Goal: Task Accomplishment & Management: Manage account settings

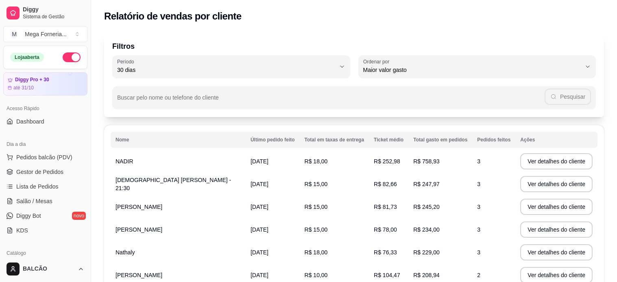
select select "30"
select select "HIGHEST_TOTAL_SPENT_WITH_ORDERS"
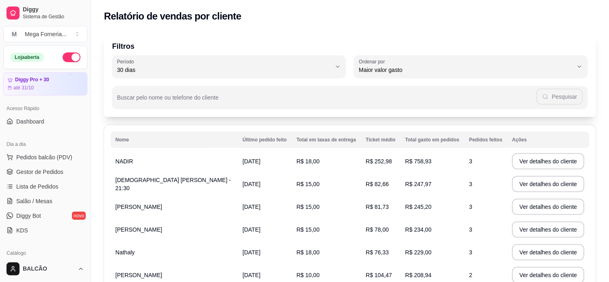
scroll to position [184, 0]
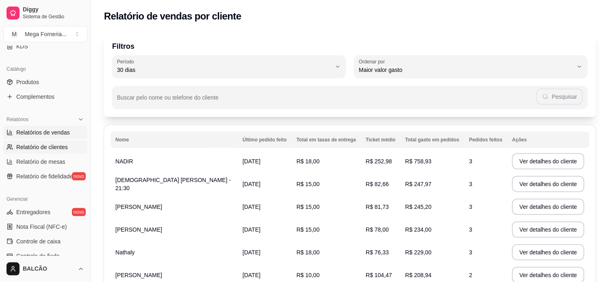
select select "ALL"
select select "0"
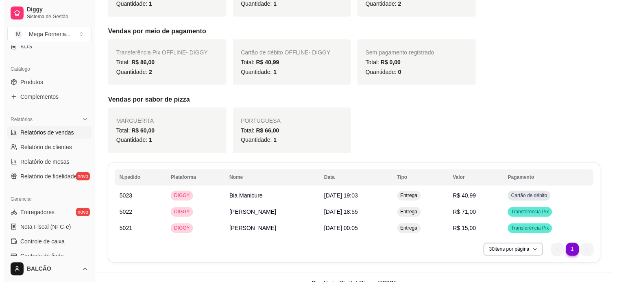
scroll to position [218, 0]
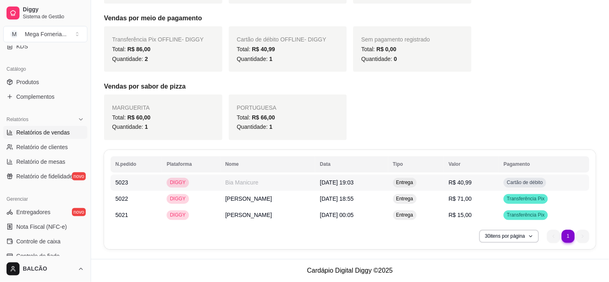
click at [317, 177] on td "[DATE] 19:03" at bounding box center [351, 183] width 73 height 16
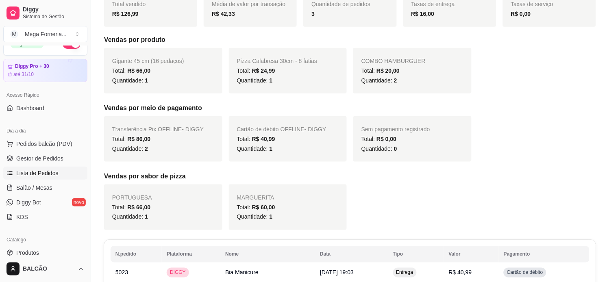
scroll to position [0, 0]
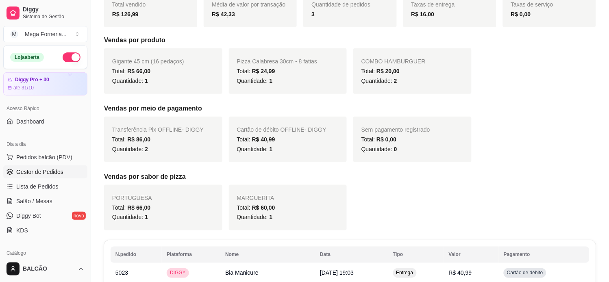
click at [61, 177] on link "Gestor de Pedidos" at bounding box center [45, 172] width 84 height 13
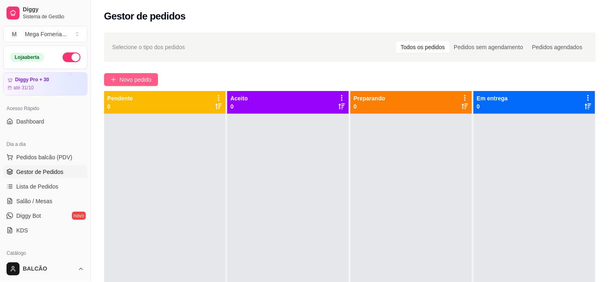
click at [135, 79] on span "Novo pedido" at bounding box center [136, 79] width 32 height 9
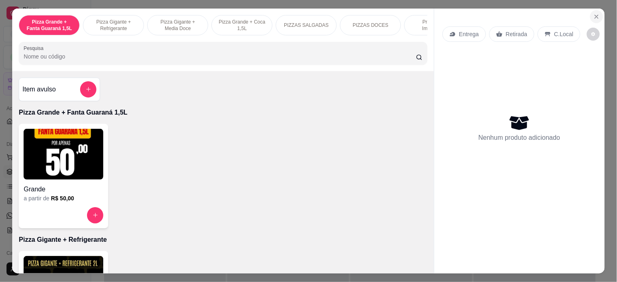
click at [590, 13] on button "Close" at bounding box center [596, 16] width 13 height 13
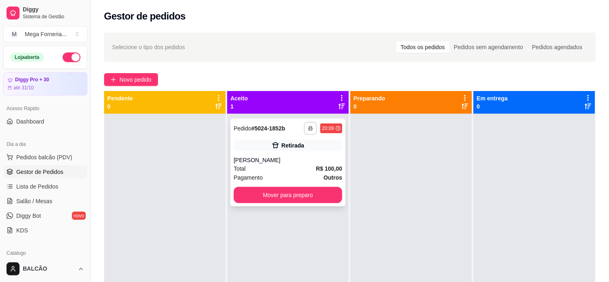
click at [308, 123] on button "button" at bounding box center [310, 128] width 13 height 13
click at [295, 162] on button "IMPRESSORA" at bounding box center [286, 157] width 57 height 13
click at [298, 201] on button "Mover para preparo" at bounding box center [288, 195] width 109 height 16
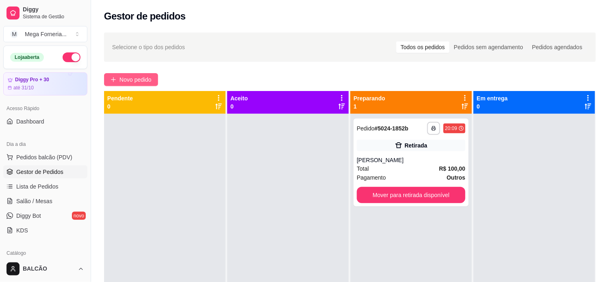
click at [128, 82] on span "Novo pedido" at bounding box center [136, 79] width 32 height 9
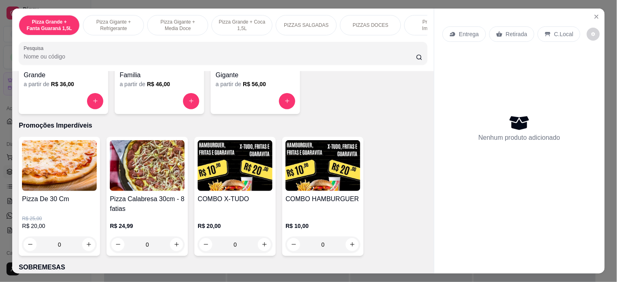
scroll to position [859, 0]
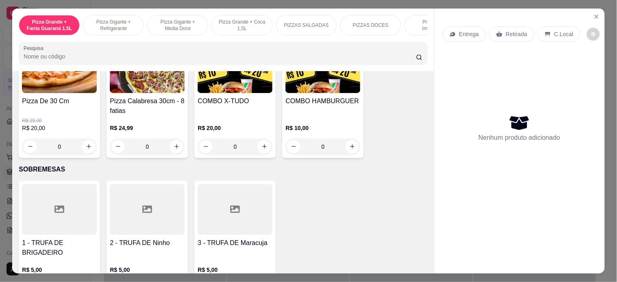
click at [85, 148] on div "0" at bounding box center [59, 147] width 75 height 16
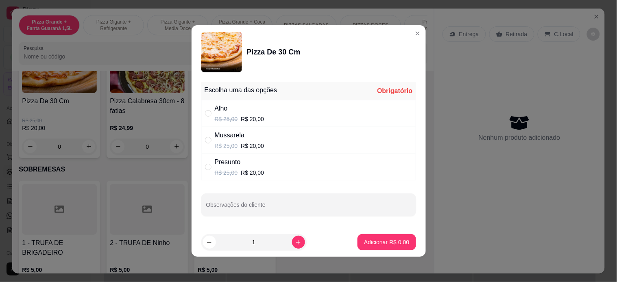
click at [235, 163] on div "Presunto" at bounding box center [240, 162] width 50 height 10
radio input "true"
click at [364, 245] on p "Adicionar R$ 20,00" at bounding box center [385, 242] width 48 height 8
type input "1"
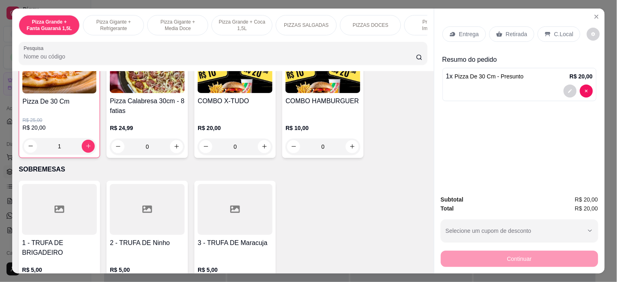
scroll to position [859, 0]
click at [173, 153] on button "increase-product-quantity" at bounding box center [176, 146] width 13 height 13
type input "1"
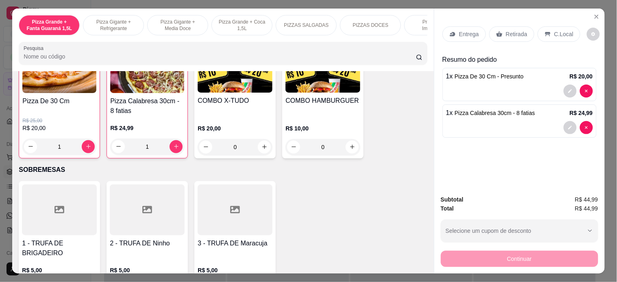
click at [469, 30] on p "Entrega" at bounding box center [469, 34] width 20 height 8
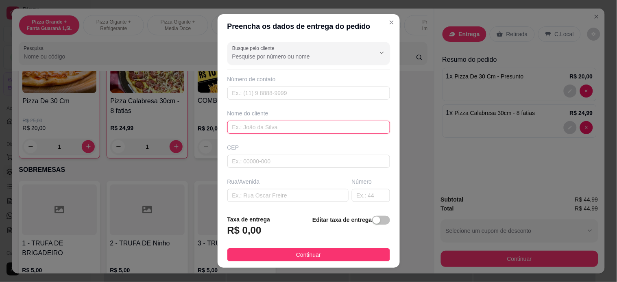
click at [296, 127] on input "text" at bounding box center [308, 127] width 163 height 13
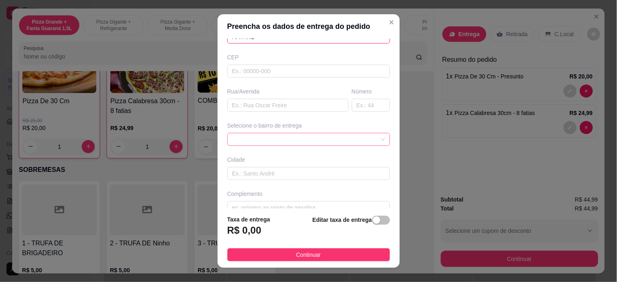
click at [308, 137] on div at bounding box center [308, 139] width 163 height 13
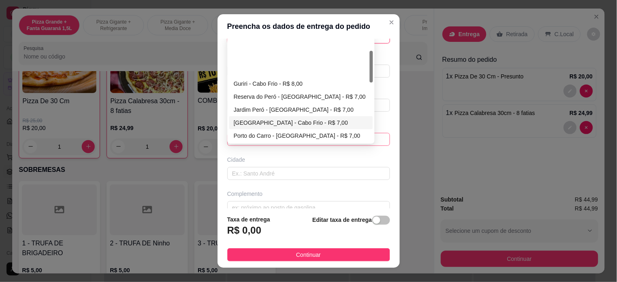
scroll to position [41, 0]
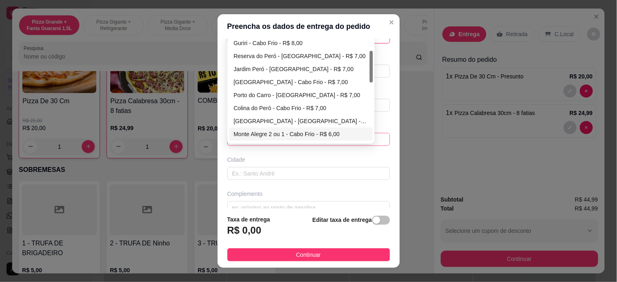
type input "RAYANE"
click at [262, 136] on div "Monte Alegre 2 ou 1 - Cabo Frio - R$ 6,00" at bounding box center [301, 134] width 134 height 9
type input "Cabo Frio"
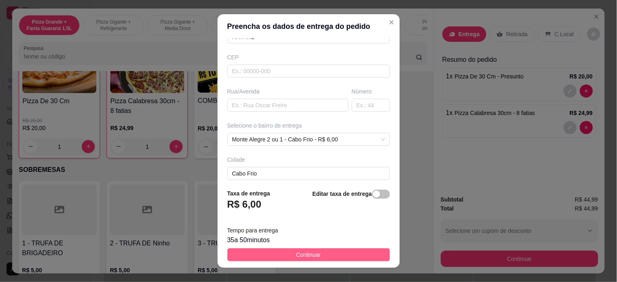
click at [299, 253] on span "Continuar" at bounding box center [308, 255] width 25 height 9
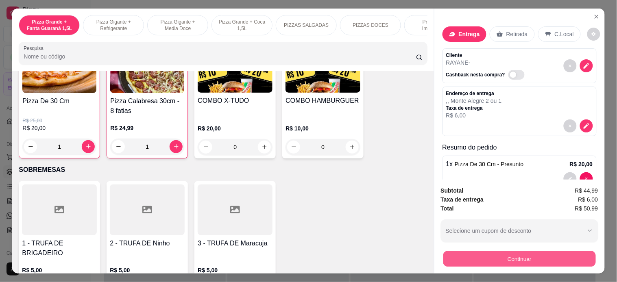
click at [444, 255] on button "Continuar" at bounding box center [519, 259] width 153 height 16
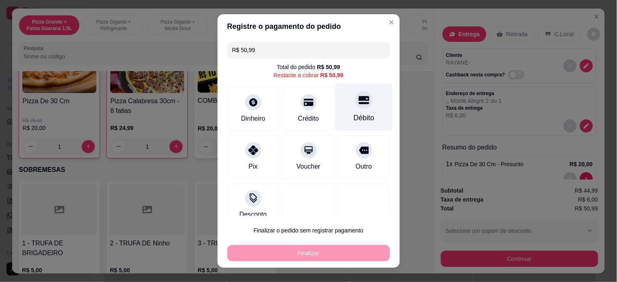
click at [361, 96] on div "Débito" at bounding box center [363, 107] width 57 height 48
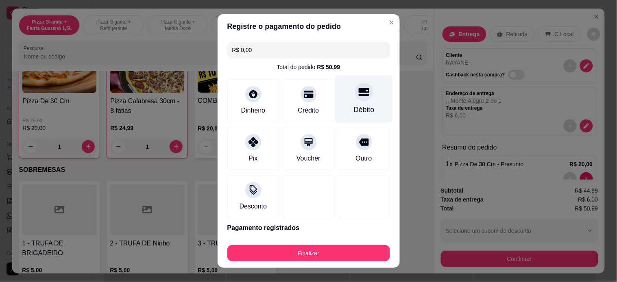
type input "R$ 0,00"
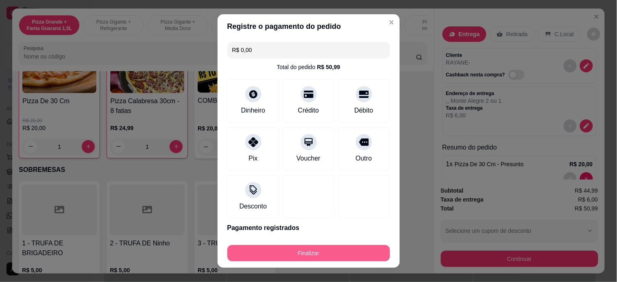
click at [335, 261] on button "Finalizar" at bounding box center [308, 253] width 163 height 16
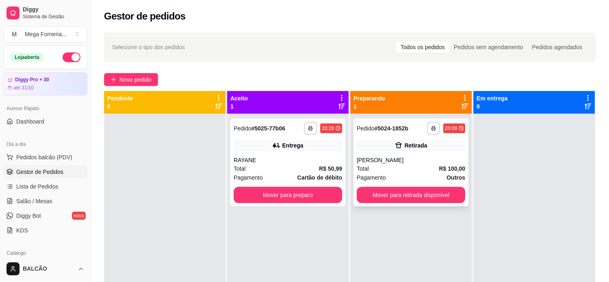
click at [376, 152] on div "**********" at bounding box center [411, 163] width 115 height 88
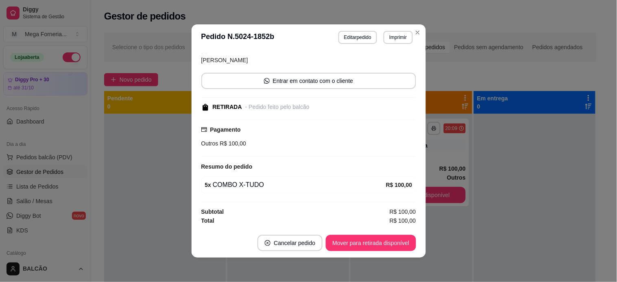
scroll to position [57, 0]
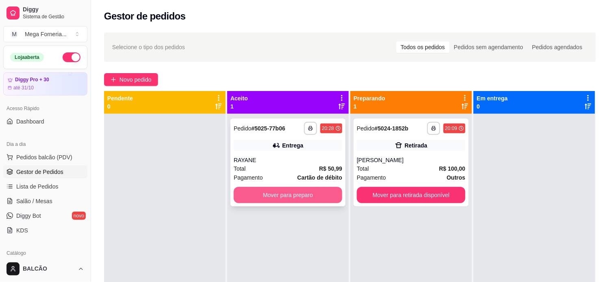
click at [308, 201] on button "Mover para preparo" at bounding box center [288, 195] width 109 height 16
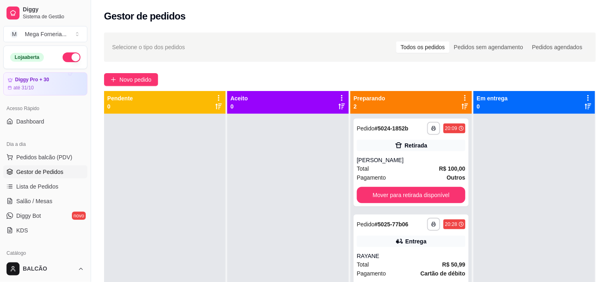
click at [127, 95] on p "Pendente" at bounding box center [120, 98] width 26 height 8
click at [135, 79] on span "Novo pedido" at bounding box center [136, 79] width 32 height 9
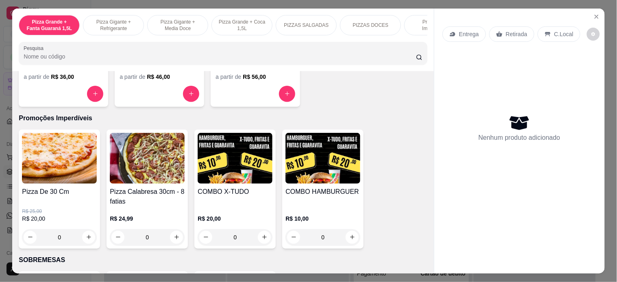
scroll to position [814, 0]
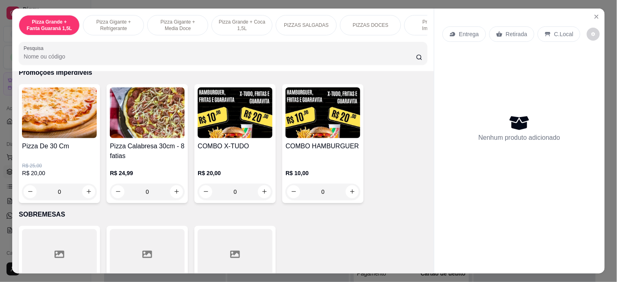
click at [81, 188] on div "0" at bounding box center [59, 192] width 75 height 16
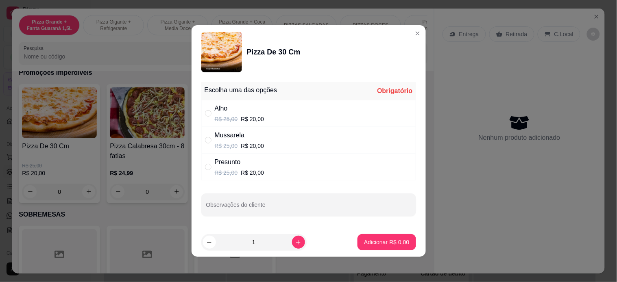
click at [236, 132] on div "Mussarela" at bounding box center [240, 136] width 50 height 10
radio input "true"
click at [388, 249] on button "Adicionar R$ 20,00" at bounding box center [384, 242] width 61 height 16
type input "1"
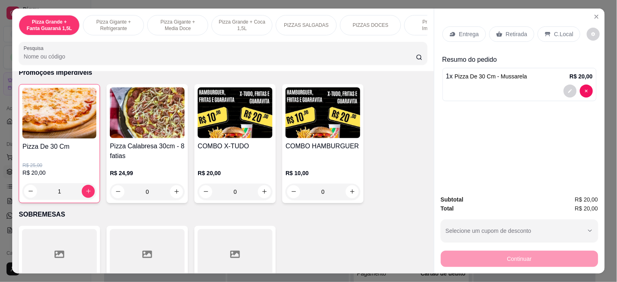
click at [513, 30] on p "Retirada" at bounding box center [517, 34] width 22 height 8
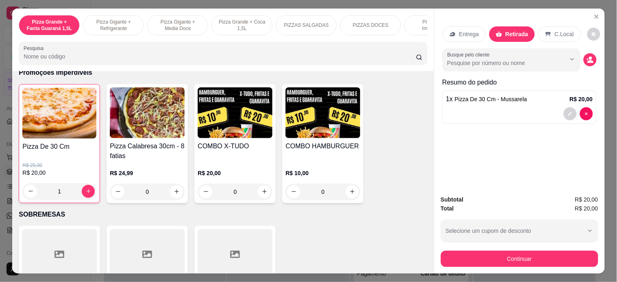
click at [588, 60] on icon "decrease-product-quantity" at bounding box center [590, 61] width 6 height 3
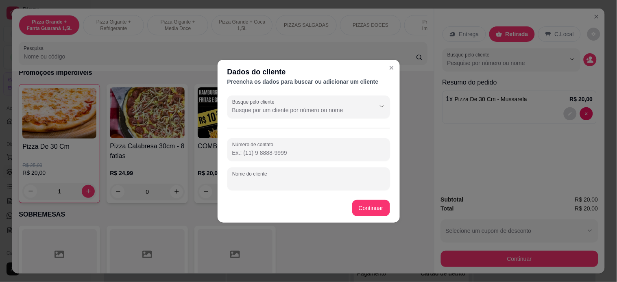
click at [270, 182] on input "Nome do cliente" at bounding box center [308, 182] width 153 height 8
type input "[PERSON_NAME]"
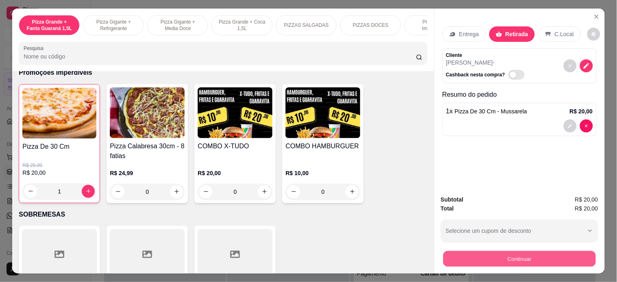
click at [503, 253] on button "Continuar" at bounding box center [519, 259] width 153 height 16
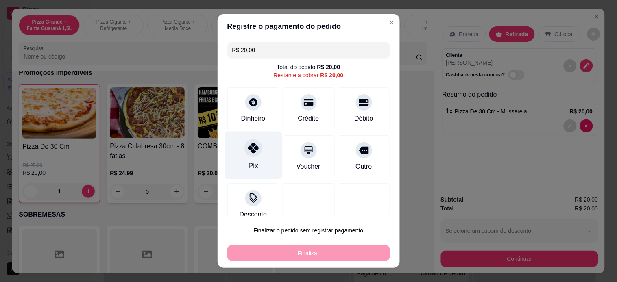
click at [242, 157] on div "Pix" at bounding box center [253, 155] width 57 height 48
type input "R$ 0,00"
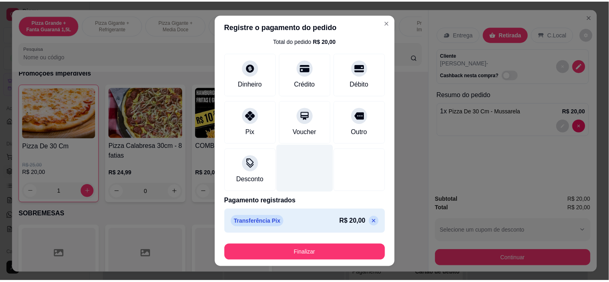
scroll to position [28, 0]
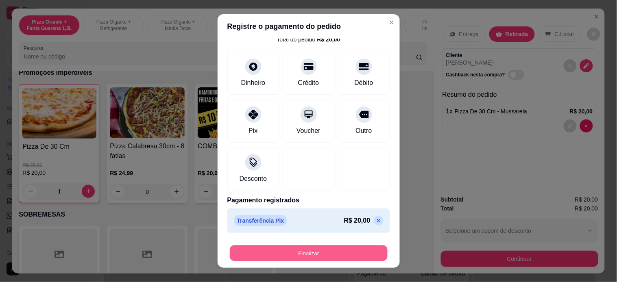
click at [336, 259] on button "Finalizar" at bounding box center [309, 254] width 158 height 16
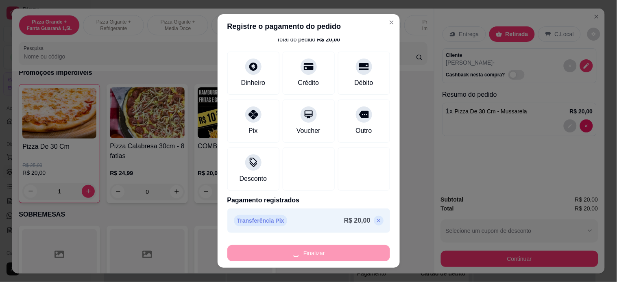
type input "0"
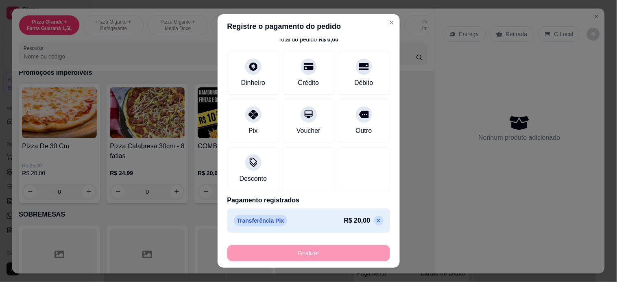
type input "-R$ 20,00"
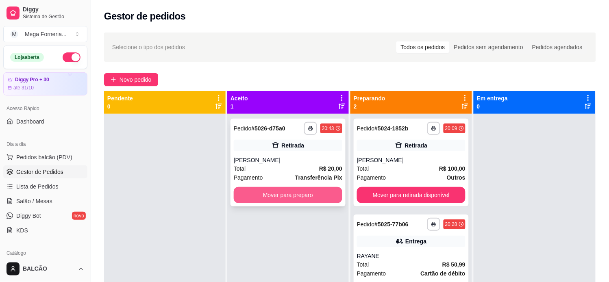
click at [274, 196] on button "Mover para preparo" at bounding box center [288, 195] width 109 height 16
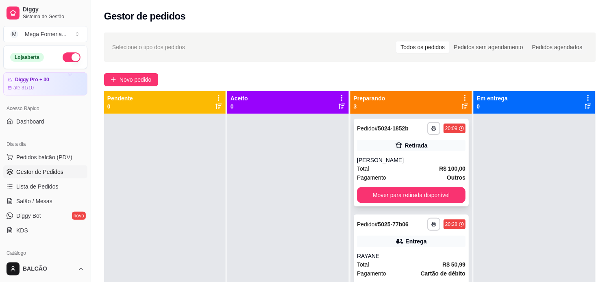
click at [399, 169] on div "Total R$ 100,00" at bounding box center [411, 168] width 109 height 9
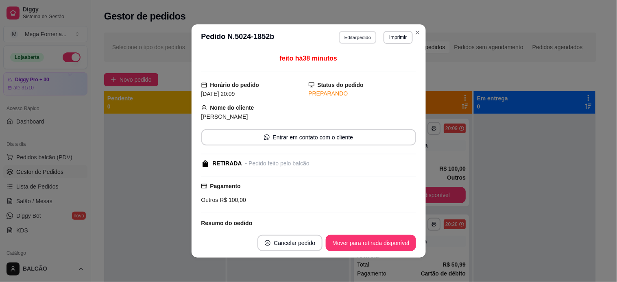
click at [347, 41] on button "Editar pedido" at bounding box center [358, 37] width 38 height 13
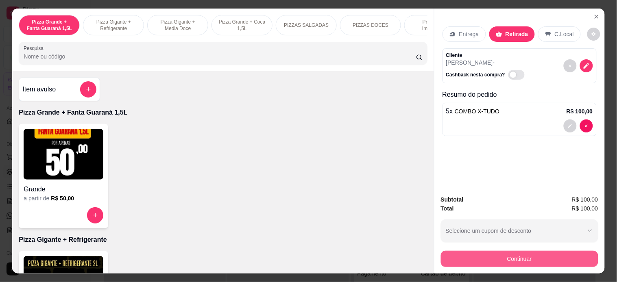
click at [477, 253] on button "Continuar" at bounding box center [519, 259] width 157 height 16
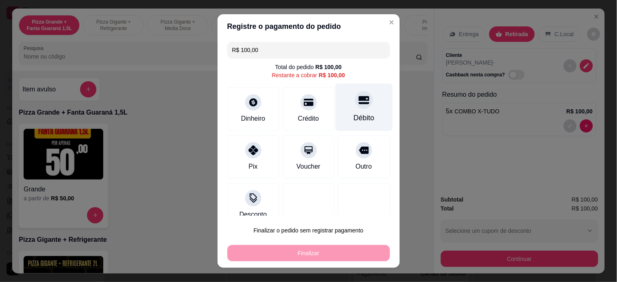
click at [343, 111] on div "Débito" at bounding box center [363, 107] width 57 height 48
type input "R$ 0,00"
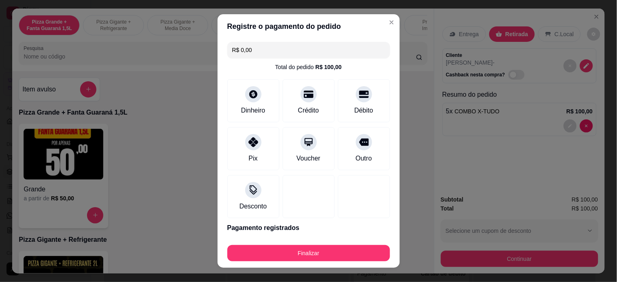
click at [346, 245] on div "Finalizar" at bounding box center [308, 252] width 163 height 20
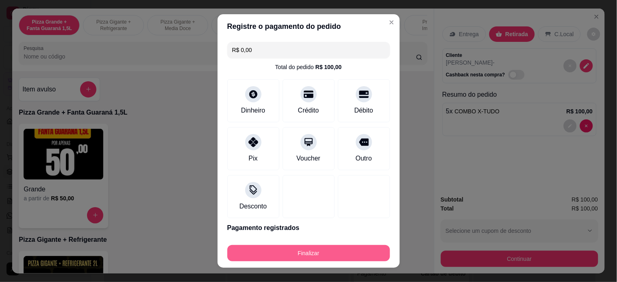
click at [348, 250] on button "Finalizar" at bounding box center [308, 253] width 163 height 16
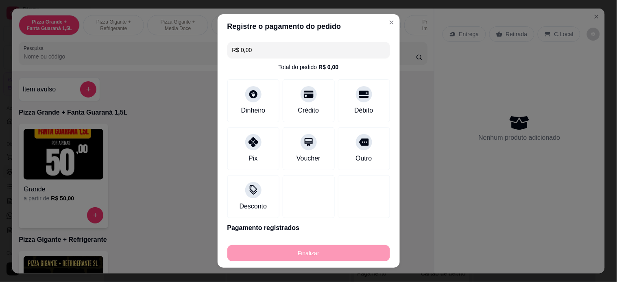
type input "0"
type input "-R$ 100,00"
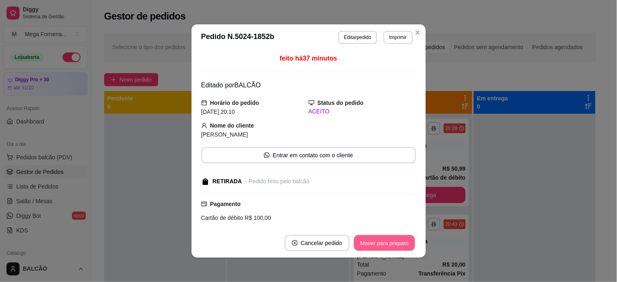
click at [388, 242] on button "Mover para preparo" at bounding box center [384, 244] width 61 height 16
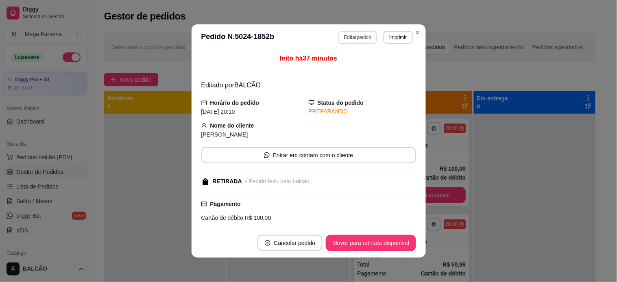
click at [343, 39] on button "Editar pedido" at bounding box center [357, 37] width 39 height 13
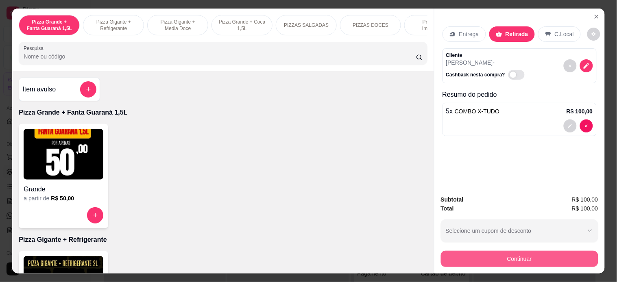
click at [541, 255] on button "Continuar" at bounding box center [519, 259] width 157 height 16
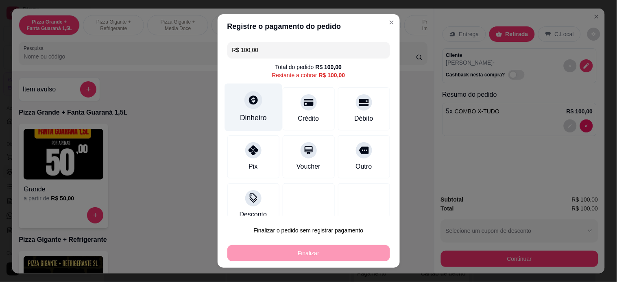
click at [248, 112] on div "Dinheiro" at bounding box center [253, 107] width 57 height 48
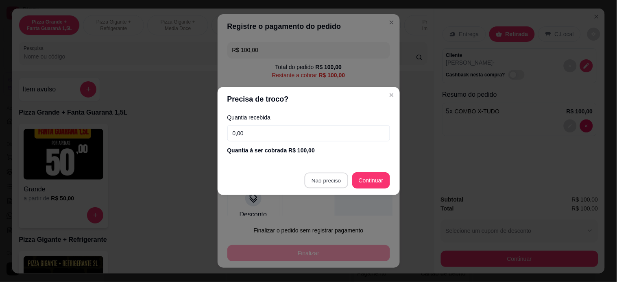
type input "R$ 0,00"
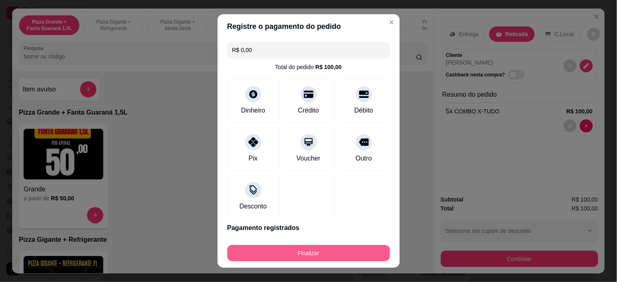
click at [351, 254] on button "Finalizar" at bounding box center [308, 253] width 163 height 16
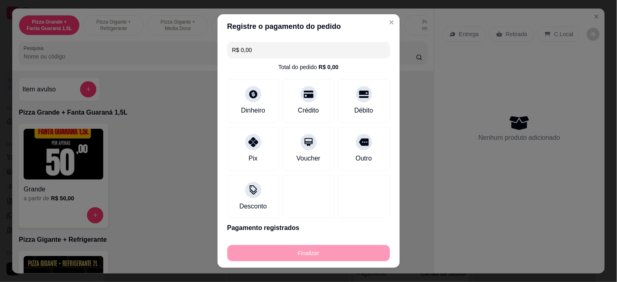
type input "0"
type input "-R$ 100,00"
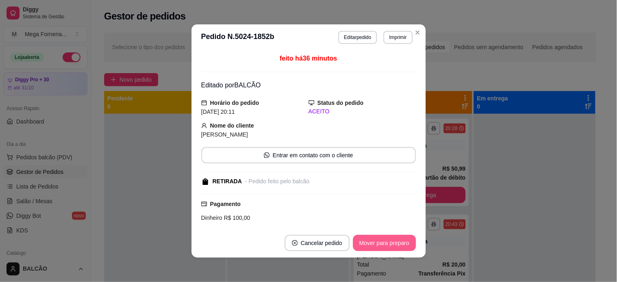
click at [393, 237] on button "Mover para preparo" at bounding box center [384, 243] width 63 height 16
click at [393, 237] on button "Mover para retirada disponível" at bounding box center [371, 243] width 90 height 16
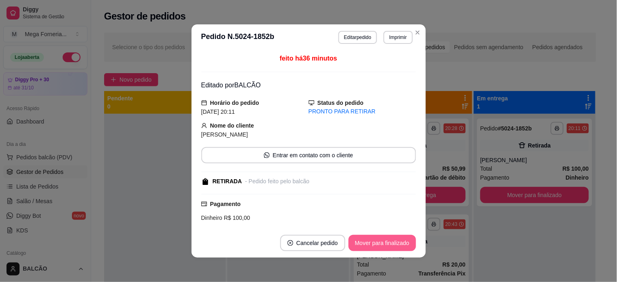
click at [393, 237] on button "Mover para finalizado" at bounding box center [383, 243] width 68 height 16
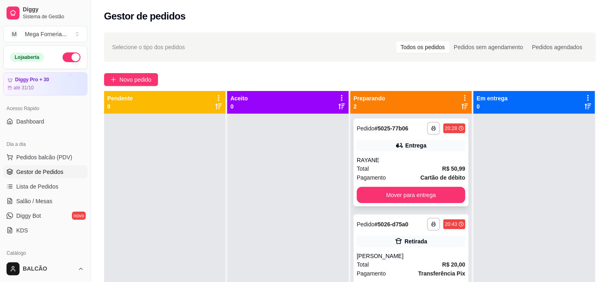
click at [396, 142] on icon at bounding box center [400, 146] width 8 height 8
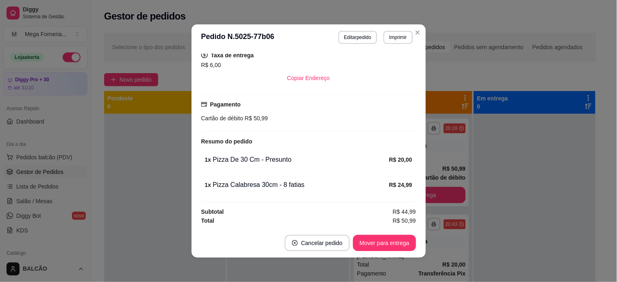
scroll to position [2, 0]
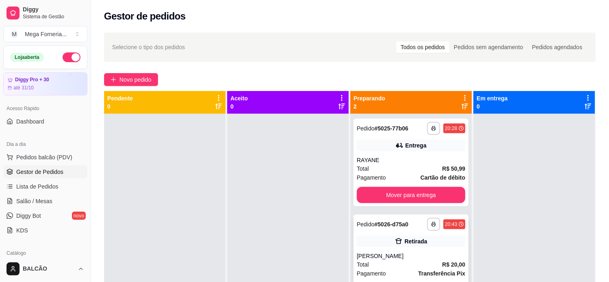
click at [410, 251] on div "**********" at bounding box center [411, 259] width 115 height 88
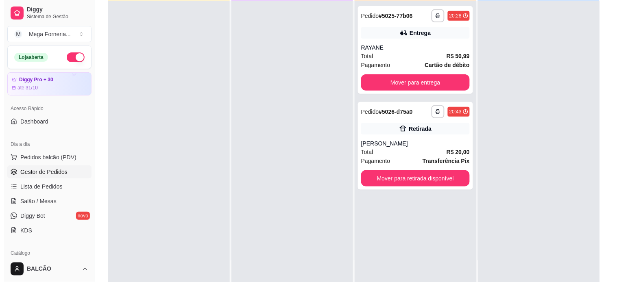
scroll to position [0, 0]
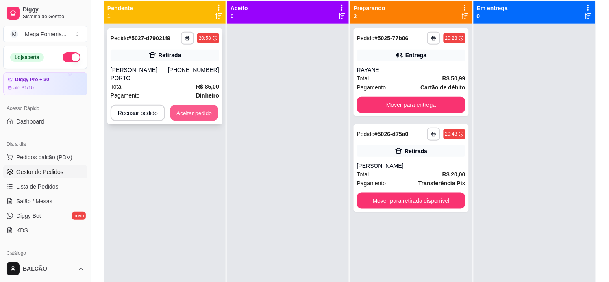
click at [206, 105] on button "Aceitar pedido" at bounding box center [194, 113] width 48 height 16
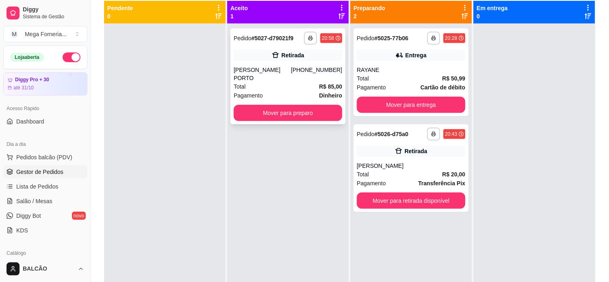
click at [253, 62] on div "**********" at bounding box center [288, 76] width 115 height 96
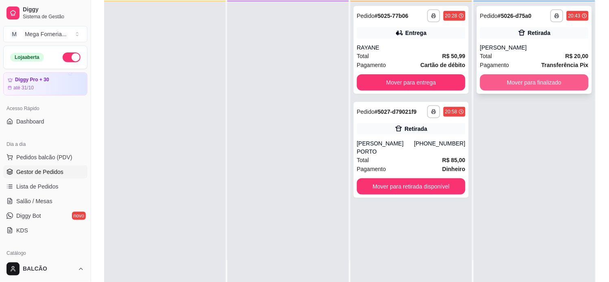
click at [572, 79] on button "Mover para finalizado" at bounding box center [534, 82] width 109 height 16
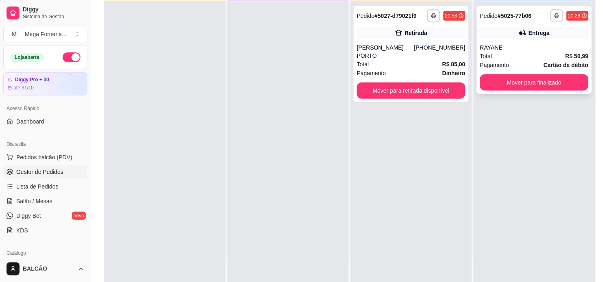
click at [498, 33] on div "Entrega" at bounding box center [534, 32] width 109 height 11
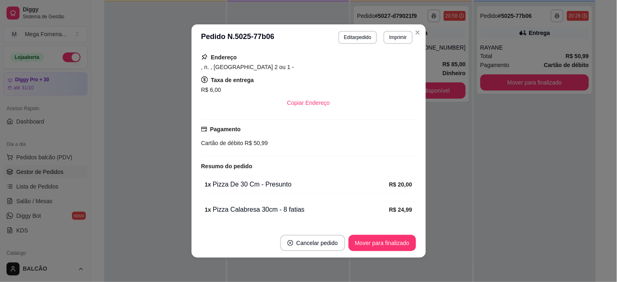
scroll to position [146, 0]
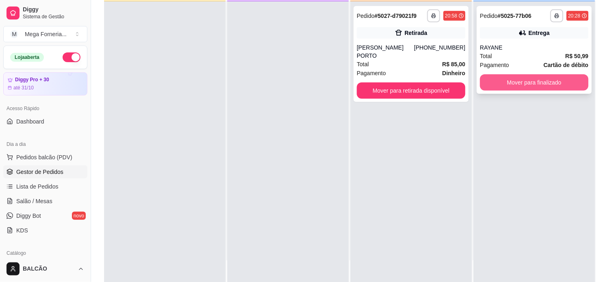
click at [550, 81] on button "Mover para finalizado" at bounding box center [534, 82] width 109 height 16
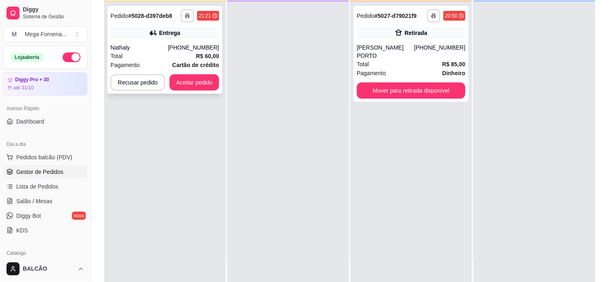
click at [185, 41] on div "**********" at bounding box center [164, 50] width 115 height 88
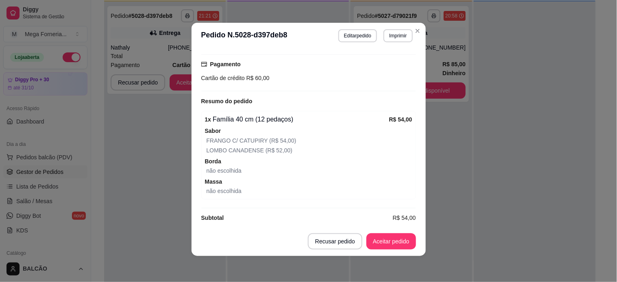
scroll to position [266, 0]
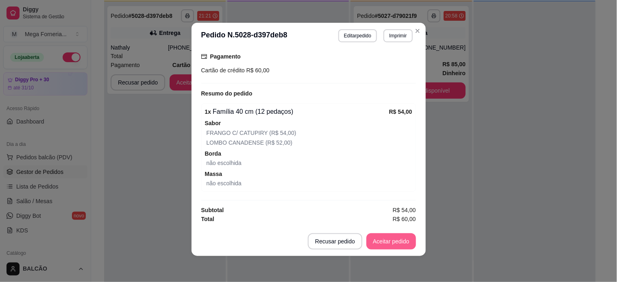
click at [391, 243] on button "Aceitar pedido" at bounding box center [392, 242] width 50 height 16
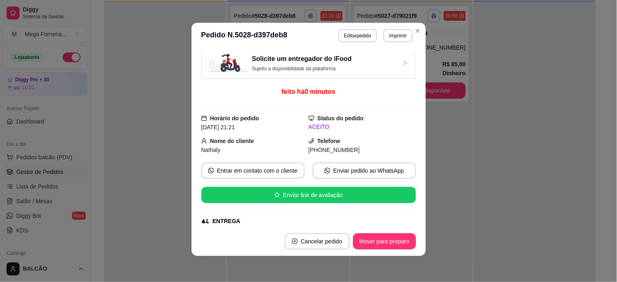
scroll to position [0, 0]
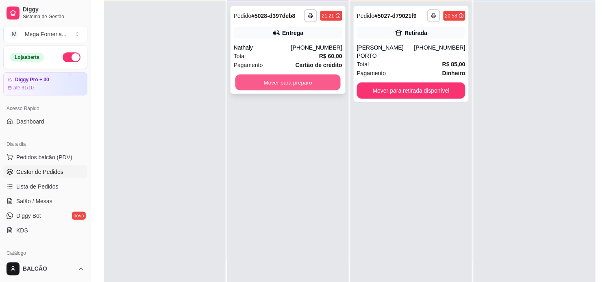
click at [289, 83] on button "Mover para preparo" at bounding box center [288, 83] width 105 height 16
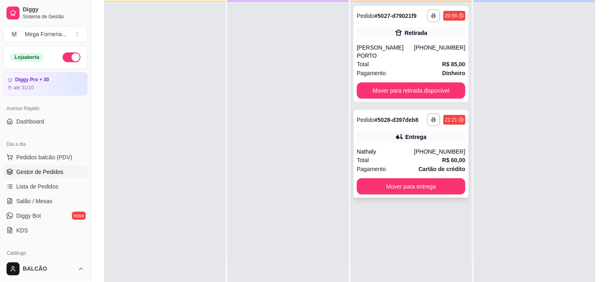
click at [391, 131] on div "Entrega" at bounding box center [411, 136] width 109 height 11
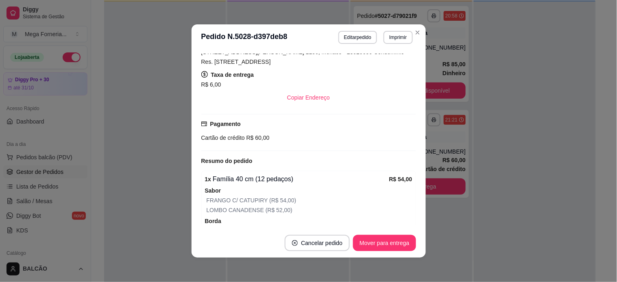
scroll to position [131, 0]
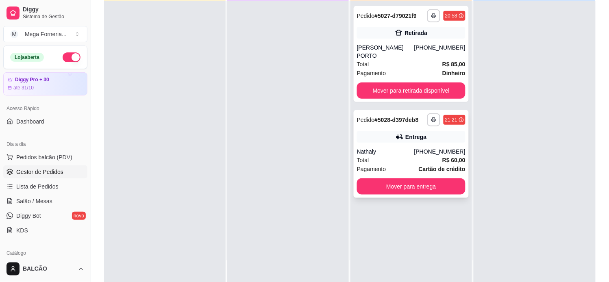
click at [400, 148] on div "Nathaly" at bounding box center [385, 152] width 57 height 8
click at [395, 148] on div "Nathaly" at bounding box center [385, 152] width 57 height 8
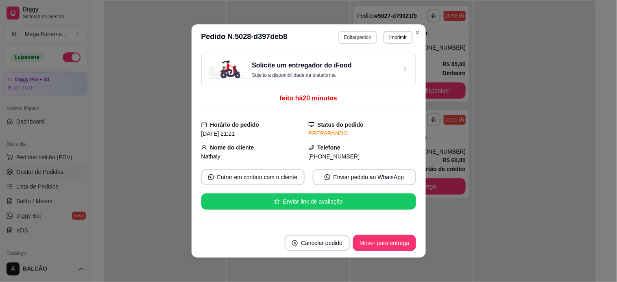
click at [357, 36] on button "Editar pedido" at bounding box center [357, 37] width 39 height 13
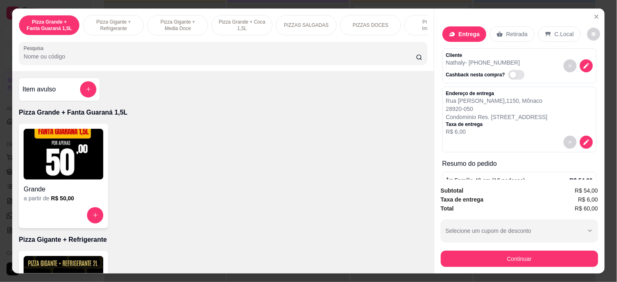
scroll to position [81, 0]
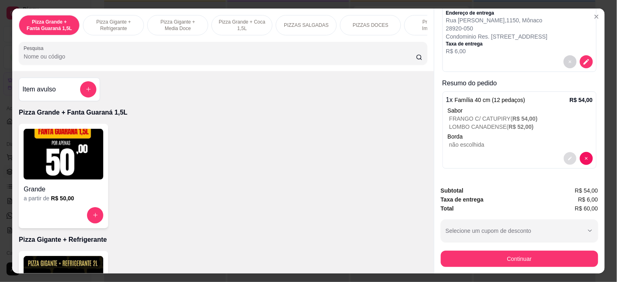
click at [564, 152] on button "decrease-product-quantity" at bounding box center [570, 158] width 13 height 13
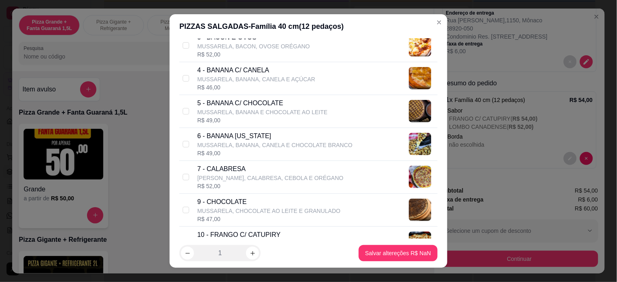
scroll to position [271, 0]
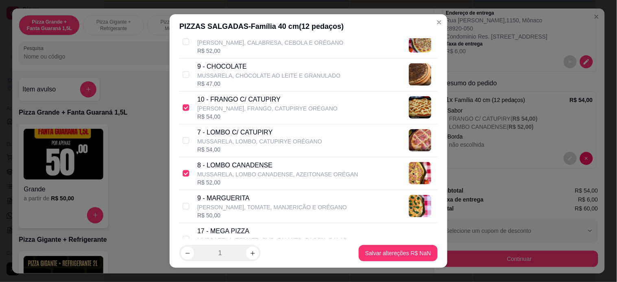
click at [260, 168] on p "8 - LOMBO CANADENSE" at bounding box center [277, 166] width 161 height 10
checkbox input "false"
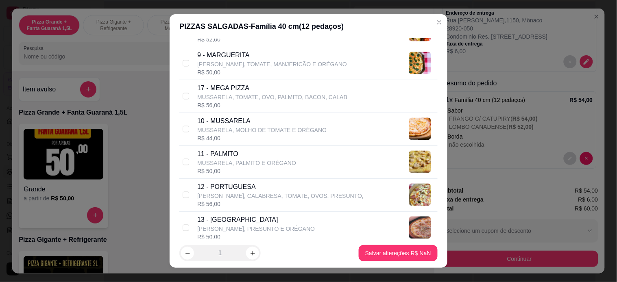
scroll to position [497, 0]
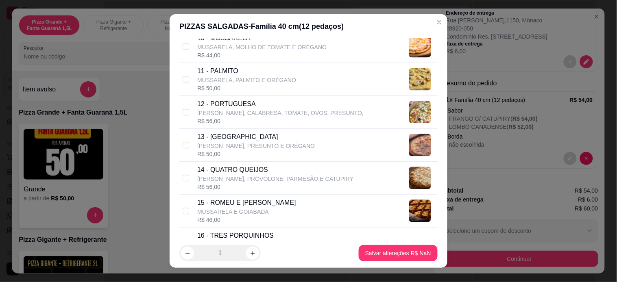
click at [220, 110] on p "[PERSON_NAME], CALABRESA, TOMATE, OVOS, PRESUNTO," at bounding box center [280, 113] width 166 height 8
checkbox input "true"
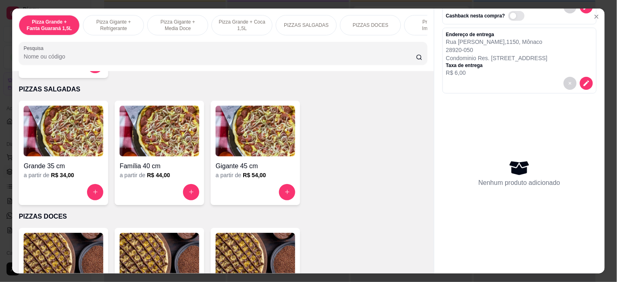
scroll to position [587, 0]
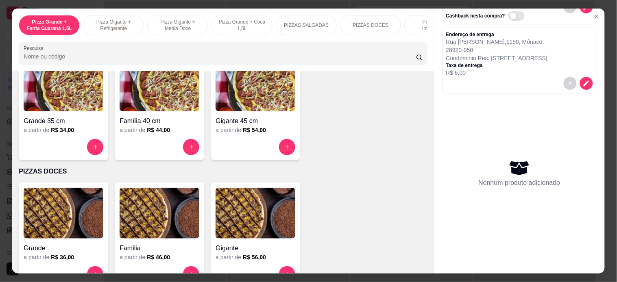
click at [188, 148] on icon "increase-product-quantity" at bounding box center [191, 147] width 6 height 6
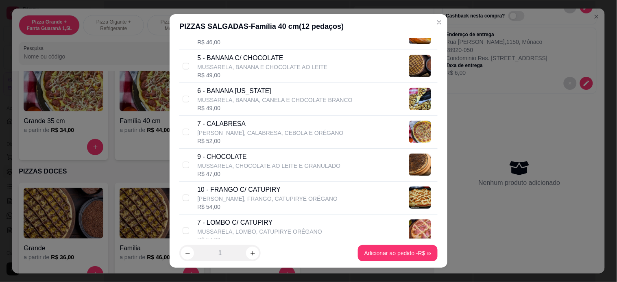
click at [243, 198] on p "[PERSON_NAME], FRANGO, CATUPIRYE ORÉGANO" at bounding box center [267, 199] width 140 height 8
checkbox input "true"
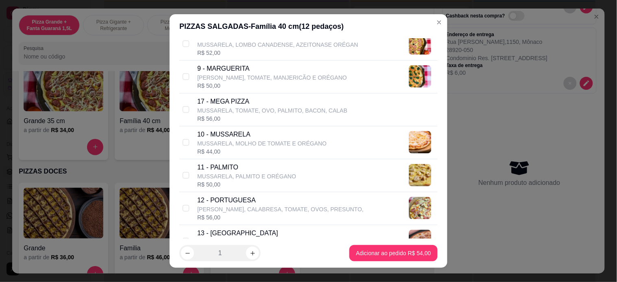
scroll to position [407, 0]
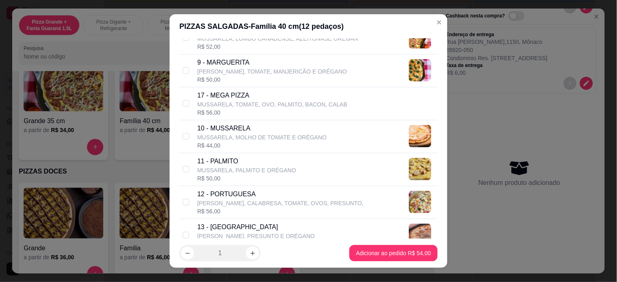
click at [240, 194] on p "12 - PORTUGUESA" at bounding box center [280, 195] width 166 height 10
checkbox input "true"
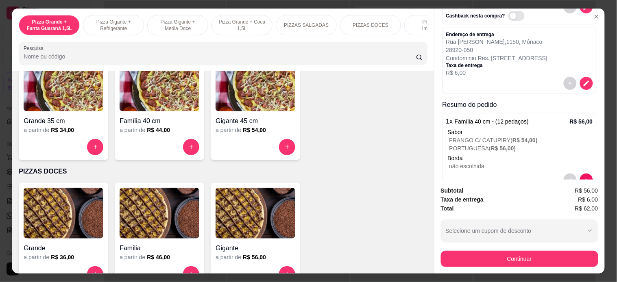
scroll to position [81, 0]
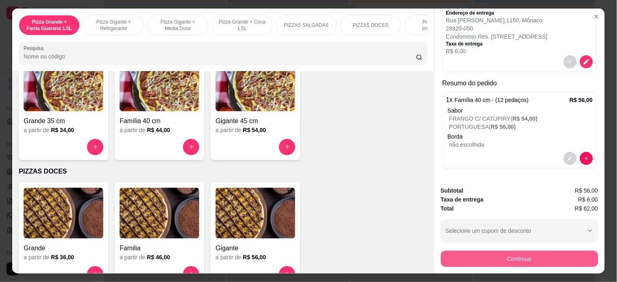
click at [489, 257] on button "Continuar" at bounding box center [519, 259] width 157 height 16
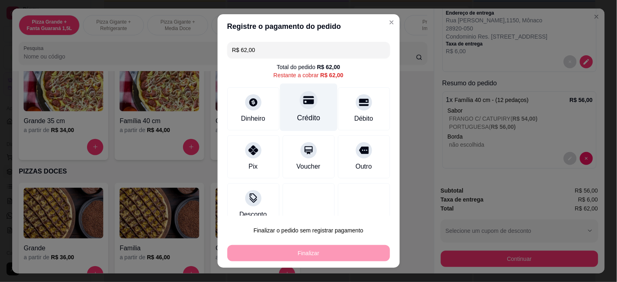
click at [299, 113] on div "Crédito" at bounding box center [308, 118] width 23 height 11
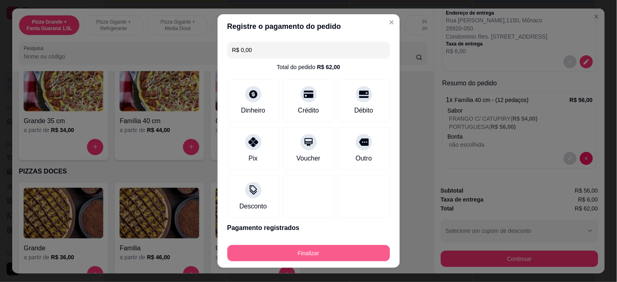
click at [343, 261] on button "Finalizar" at bounding box center [308, 253] width 163 height 16
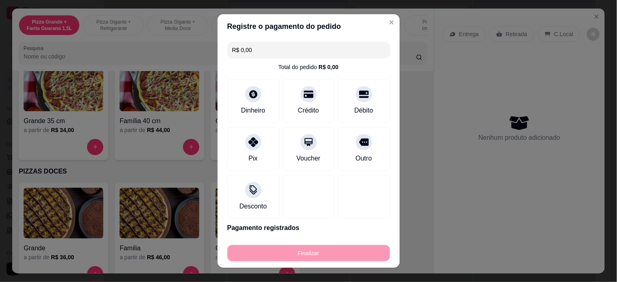
type input "-R$ 62,00"
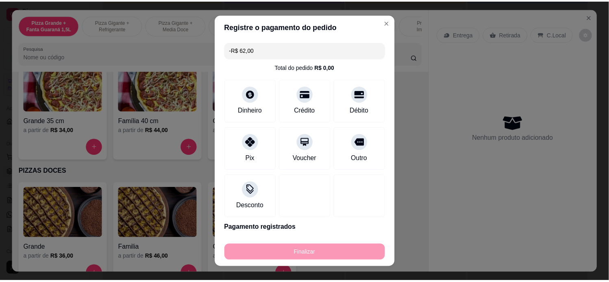
scroll to position [0, 0]
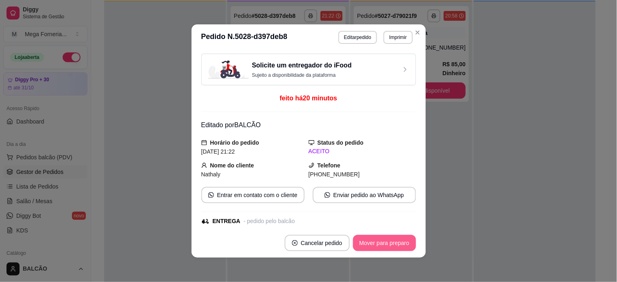
click at [367, 238] on button "Mover para preparo" at bounding box center [384, 243] width 63 height 16
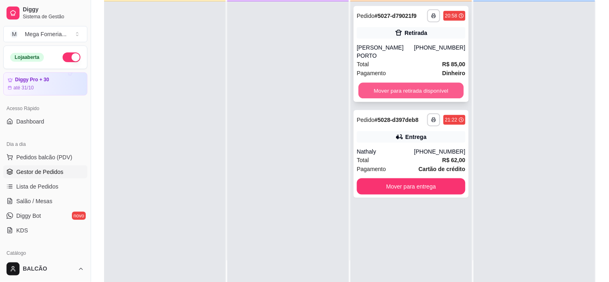
click at [400, 83] on button "Mover para retirada disponível" at bounding box center [411, 91] width 105 height 16
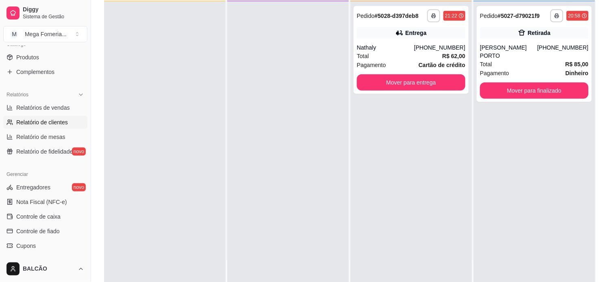
scroll to position [167, 0]
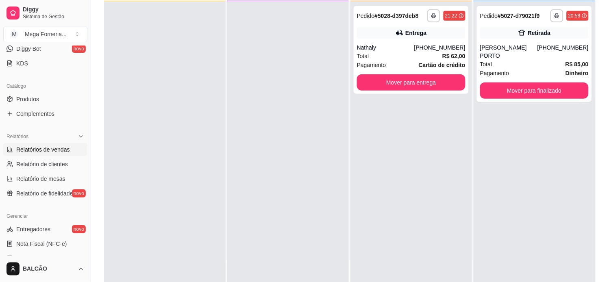
click at [33, 147] on span "Relatórios de vendas" at bounding box center [43, 150] width 54 height 8
select select "ALL"
select select "0"
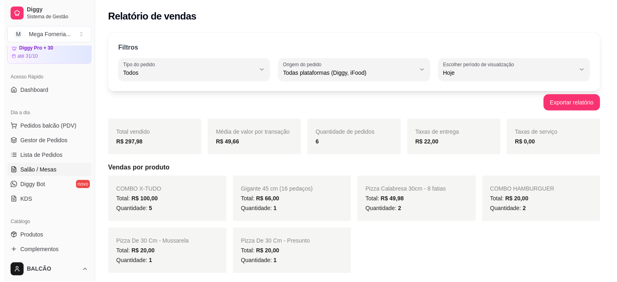
scroll to position [31, 0]
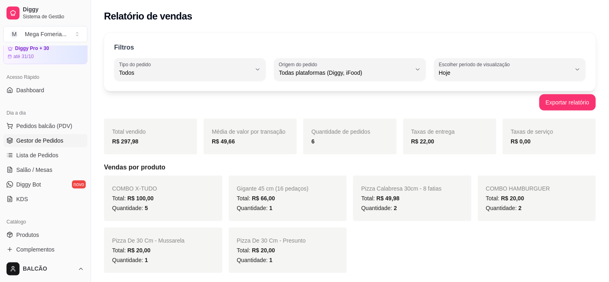
click at [45, 139] on span "Gestor de Pedidos" at bounding box center [39, 141] width 47 height 8
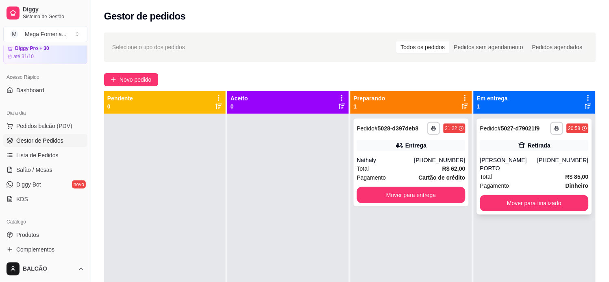
click at [494, 139] on div "**********" at bounding box center [534, 167] width 115 height 96
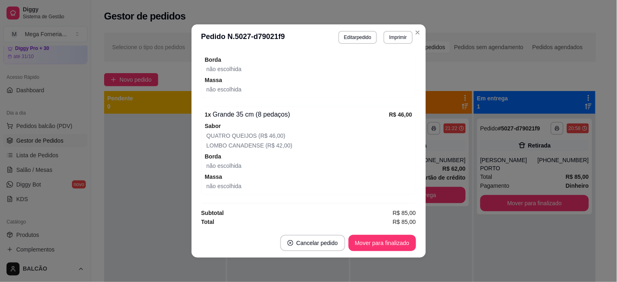
scroll to position [268, 0]
click at [362, 37] on button "Editar pedido" at bounding box center [357, 37] width 39 height 13
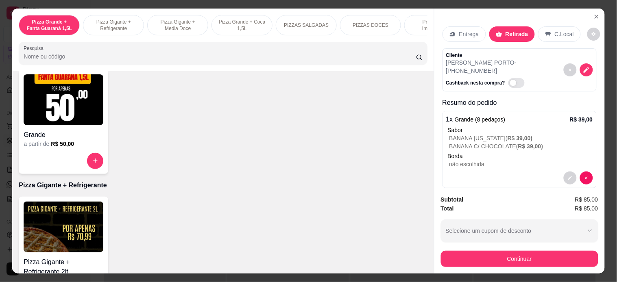
scroll to position [0, 0]
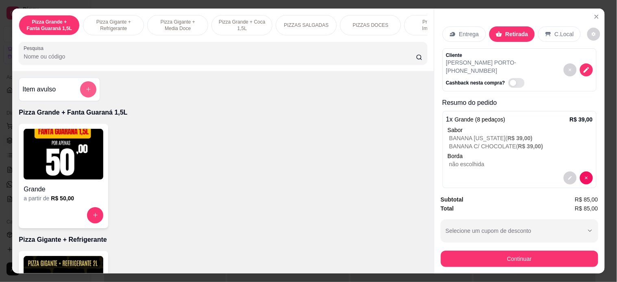
click at [87, 87] on button "add-separate-item" at bounding box center [88, 89] width 16 height 16
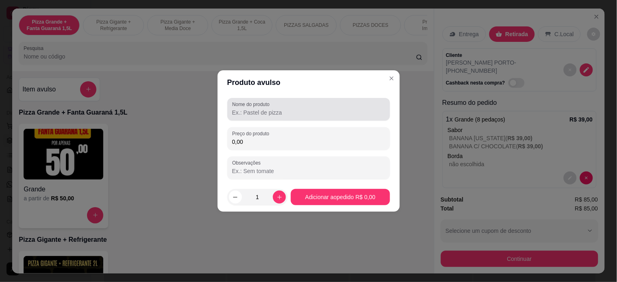
click at [296, 110] on input "Nome do produto" at bounding box center [308, 113] width 153 height 8
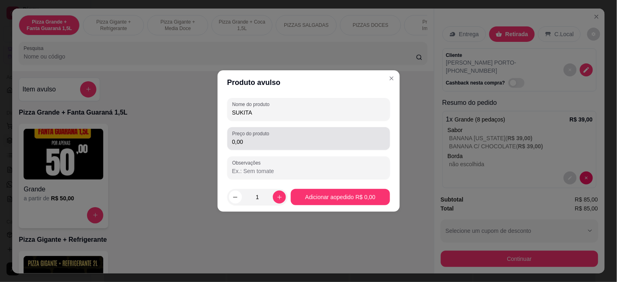
type input "SUKITA"
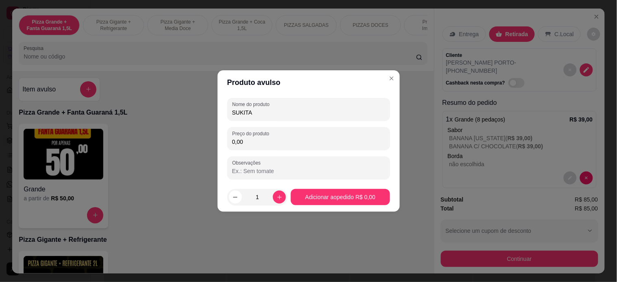
click at [320, 141] on input "0,00" at bounding box center [308, 142] width 153 height 8
type input "10,00"
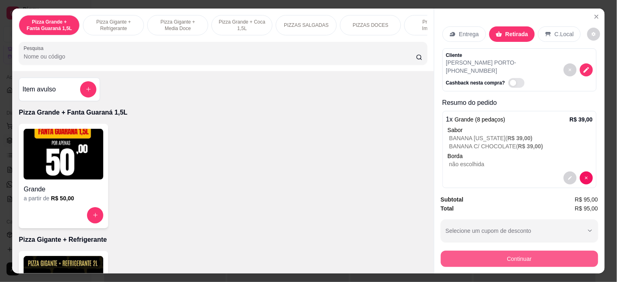
click at [504, 253] on button "Continuar" at bounding box center [519, 259] width 157 height 16
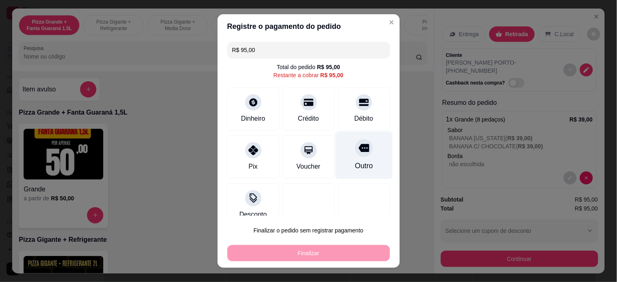
click at [335, 155] on div "Outro" at bounding box center [363, 155] width 57 height 48
type input "R$ 0,00"
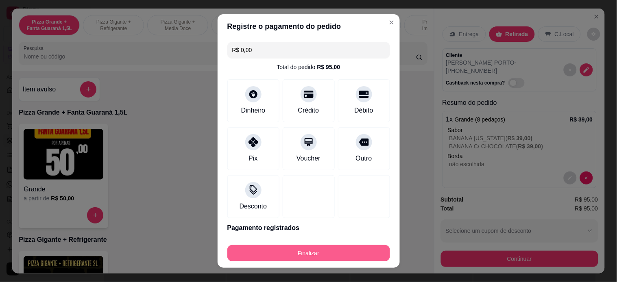
click at [351, 255] on button "Finalizar" at bounding box center [308, 253] width 163 height 16
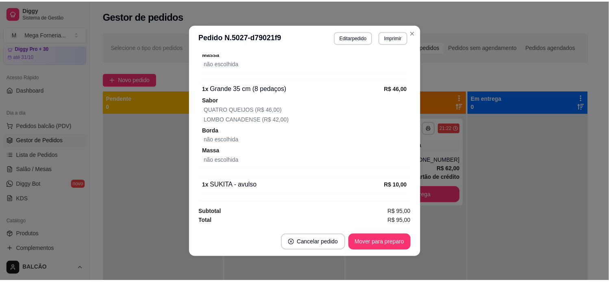
scroll to position [243, 0]
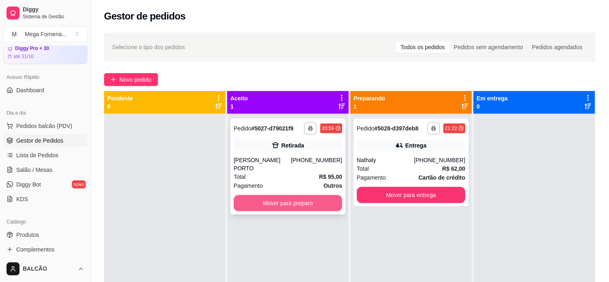
click at [270, 197] on button "Mover para preparo" at bounding box center [288, 203] width 109 height 16
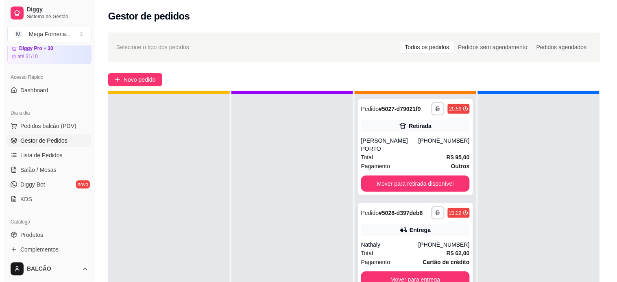
scroll to position [22, 0]
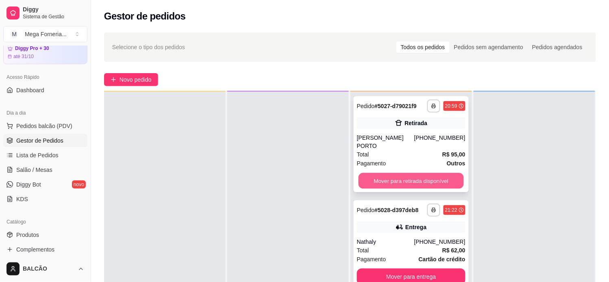
click at [434, 173] on button "Mover para retirada disponível" at bounding box center [411, 181] width 105 height 16
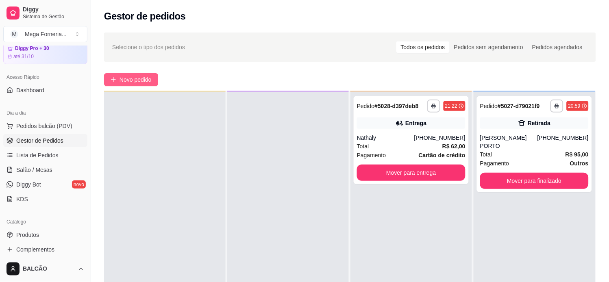
click at [154, 77] on button "Novo pedido" at bounding box center [131, 79] width 54 height 13
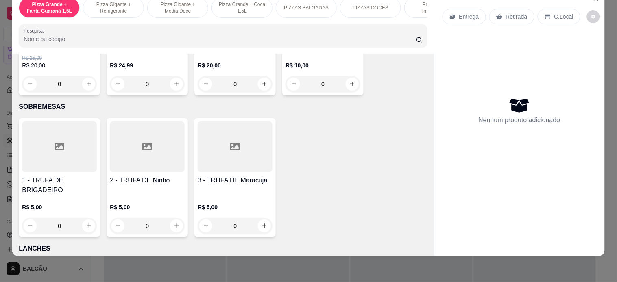
scroll to position [814, 0]
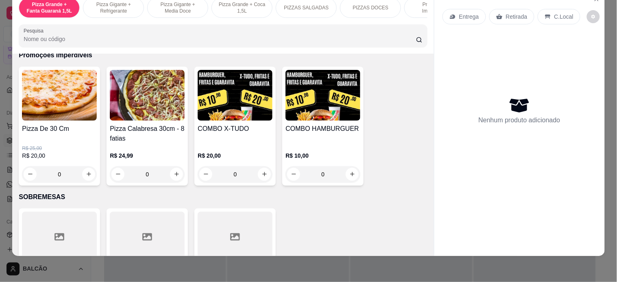
click at [83, 175] on div "0" at bounding box center [59, 174] width 75 height 16
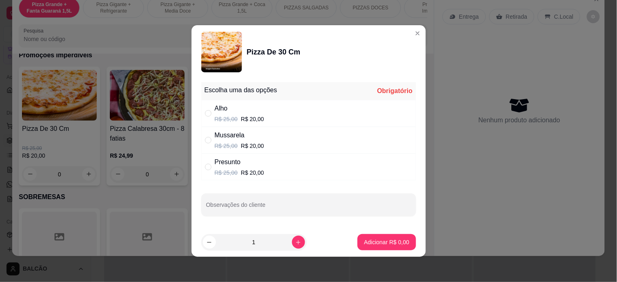
click at [238, 136] on div "Mussarela" at bounding box center [240, 136] width 50 height 10
radio input "true"
click at [388, 241] on p "Adicionar R$ 20,00" at bounding box center [385, 242] width 48 height 8
type input "1"
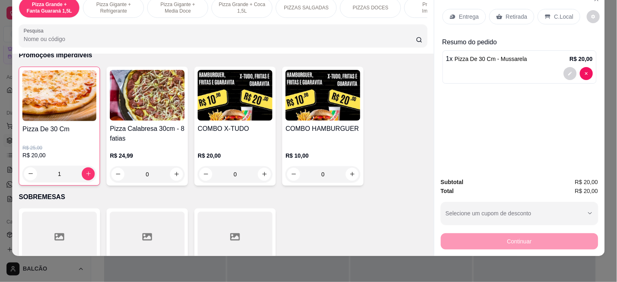
click at [506, 13] on p "Retirada" at bounding box center [517, 17] width 22 height 8
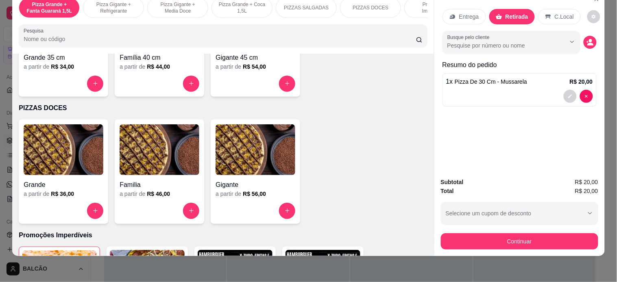
scroll to position [633, 0]
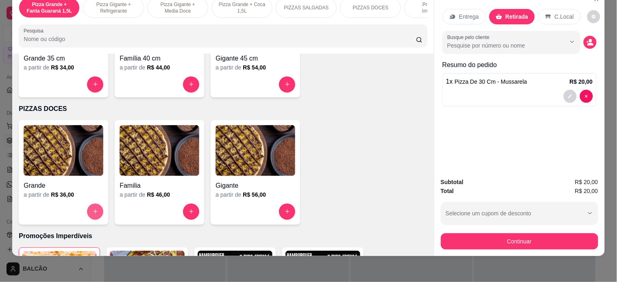
click at [92, 212] on icon "increase-product-quantity" at bounding box center [95, 212] width 6 height 6
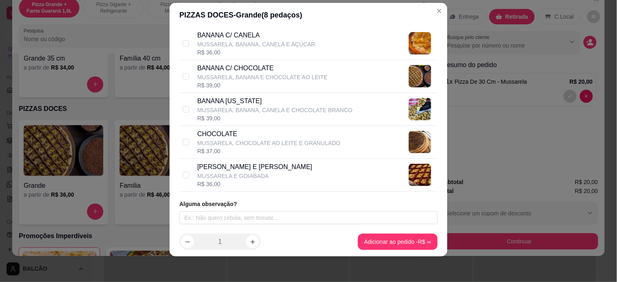
scroll to position [0, 0]
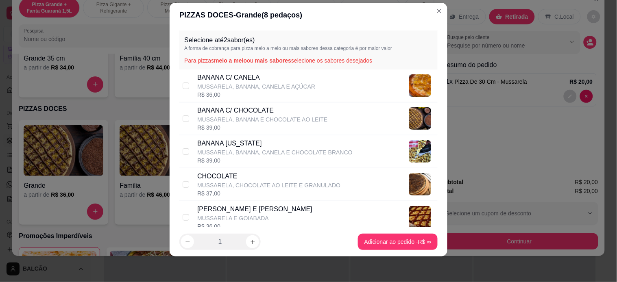
click at [252, 112] on p "BANANA C/ CHOCOLATE" at bounding box center [262, 111] width 130 height 10
checkbox input "true"
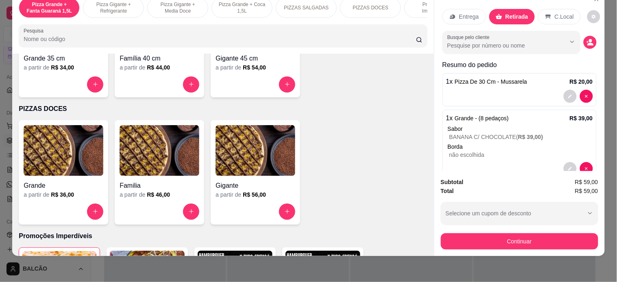
click at [589, 37] on div "Entrega Retirada C.Local Busque pelo cliente Resumo do pedido 1 x Pizza De 30 C…" at bounding box center [520, 81] width 170 height 180
click at [587, 39] on icon "decrease-product-quantity" at bounding box center [590, 42] width 7 height 7
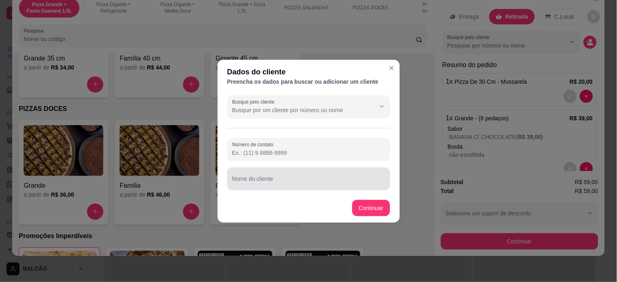
click at [314, 181] on input "Nome do cliente" at bounding box center [308, 182] width 153 height 8
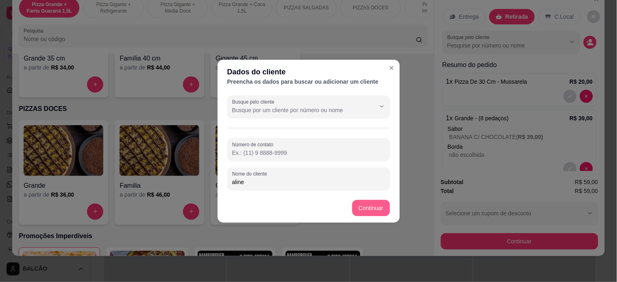
type input "aline"
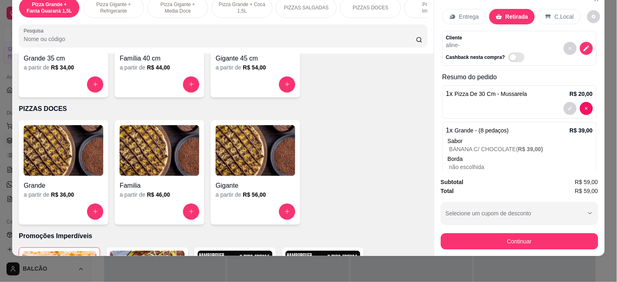
scroll to position [31, 0]
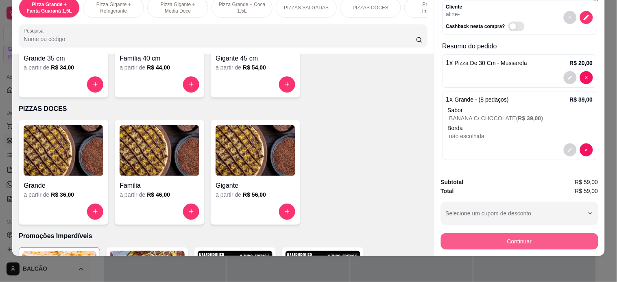
click at [530, 238] on button "Continuar" at bounding box center [519, 242] width 157 height 16
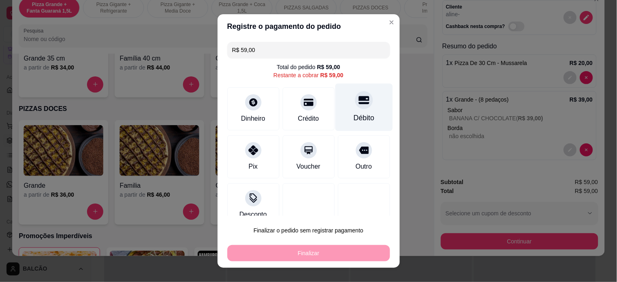
click at [361, 123] on div "Débito" at bounding box center [363, 107] width 57 height 48
type input "R$ 0,00"
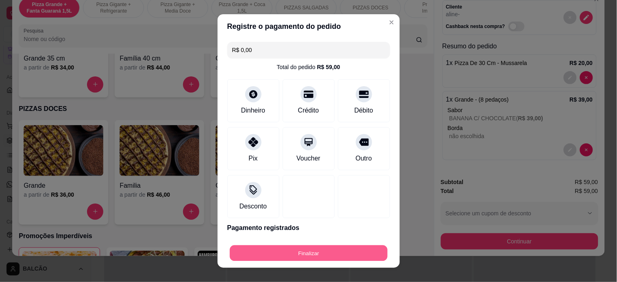
click at [287, 249] on button "Finalizar" at bounding box center [309, 254] width 158 height 16
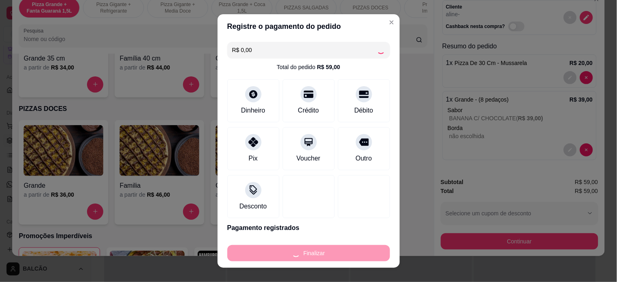
type input "0"
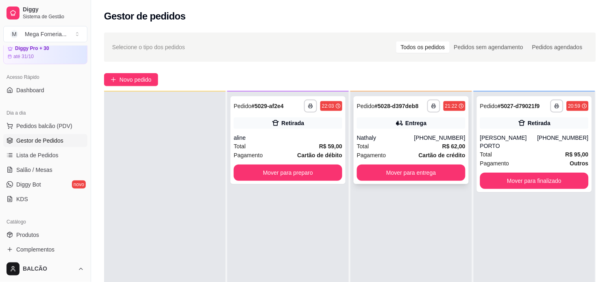
click at [400, 111] on div "Pedido # 5028-d397deb8" at bounding box center [388, 106] width 62 height 10
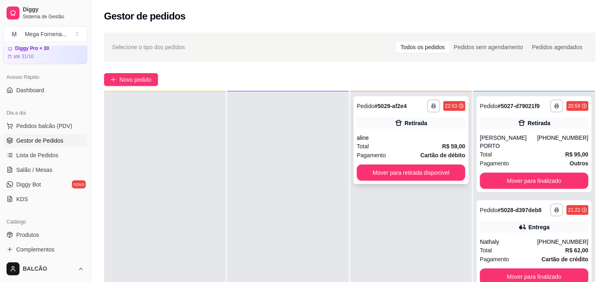
click at [369, 126] on div "Retirada" at bounding box center [411, 123] width 109 height 11
click at [554, 270] on button "Mover para finalizado" at bounding box center [534, 277] width 105 height 16
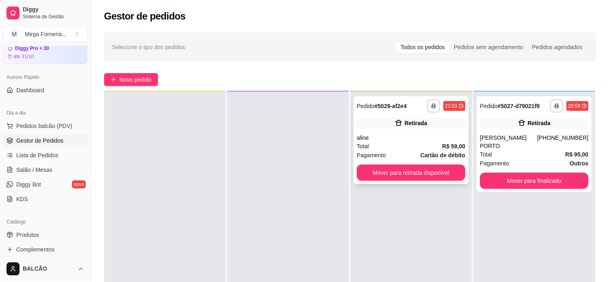
click at [412, 141] on div "aline" at bounding box center [411, 138] width 109 height 8
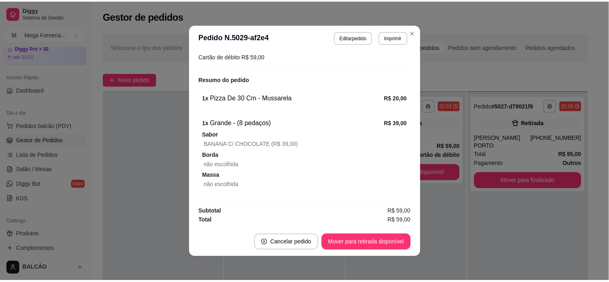
scroll to position [144, 0]
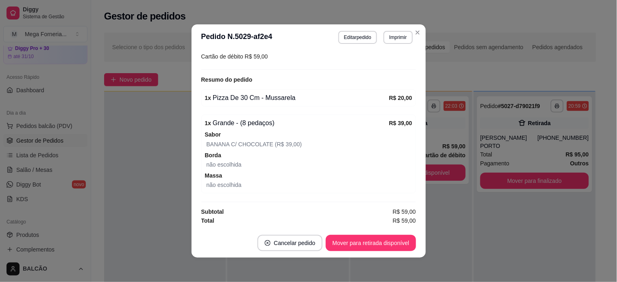
click at [279, 91] on div "1 x Pizza De 30 Cm - Mussarela R$ 20,00" at bounding box center [308, 98] width 215 height 17
click at [247, 145] on span "BANANA C/ CHOCOLATE" at bounding box center [240, 144] width 67 height 7
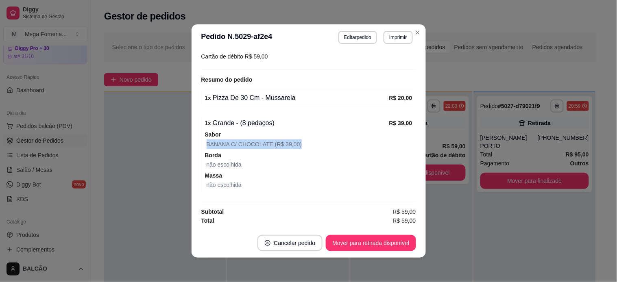
click at [247, 145] on span "BANANA C/ CHOCOLATE" at bounding box center [240, 144] width 67 height 7
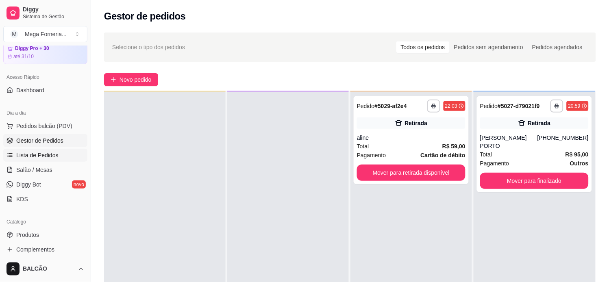
click at [15, 161] on link "Lista de Pedidos" at bounding box center [45, 155] width 84 height 13
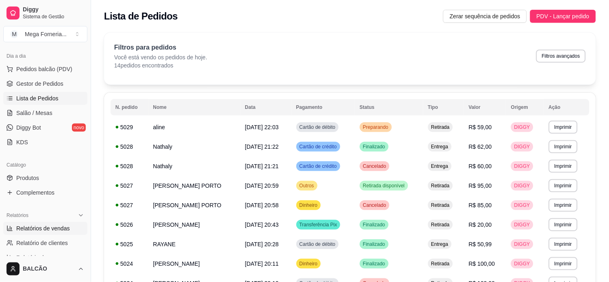
scroll to position [122, 0]
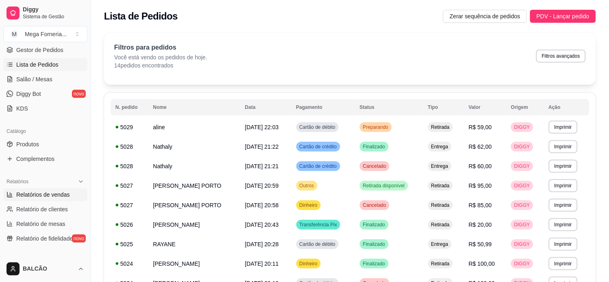
click at [22, 197] on span "Relatórios de vendas" at bounding box center [43, 195] width 54 height 8
select select "ALL"
select select "0"
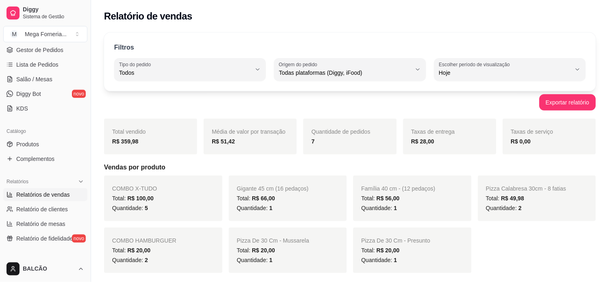
click at [127, 144] on strong "R$ 359,98" at bounding box center [125, 141] width 26 height 7
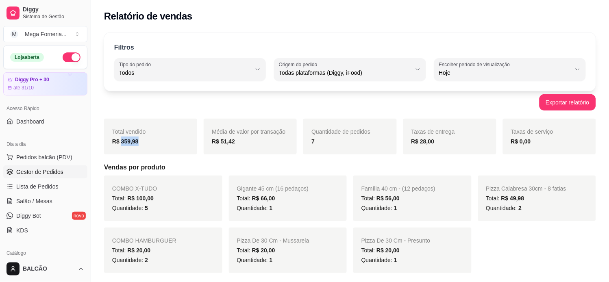
click at [26, 174] on span "Gestor de Pedidos" at bounding box center [39, 172] width 47 height 8
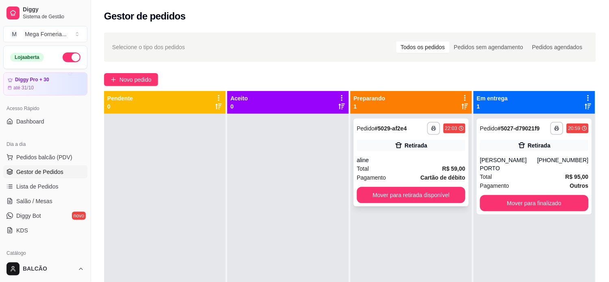
click at [394, 166] on div "Total R$ 59,00" at bounding box center [411, 168] width 109 height 9
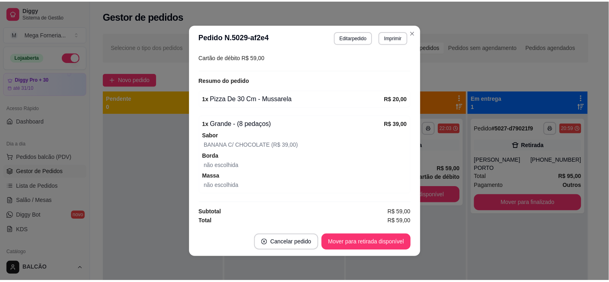
scroll to position [144, 0]
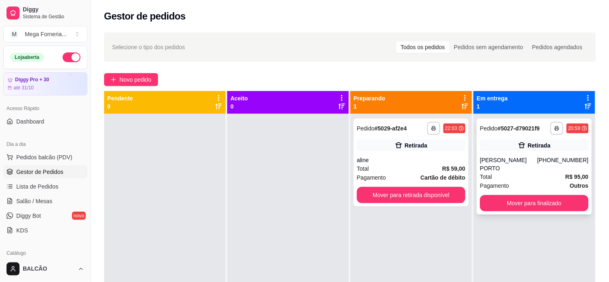
click at [551, 147] on div "Retirada" at bounding box center [534, 145] width 109 height 11
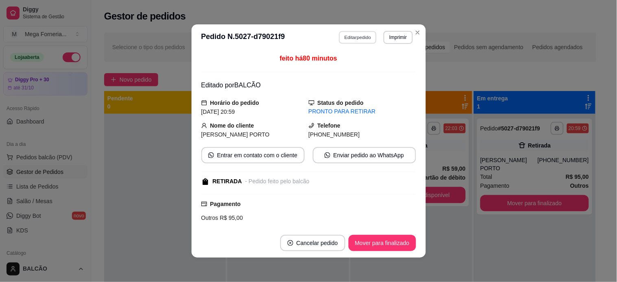
click at [357, 33] on button "Editar pedido" at bounding box center [358, 37] width 38 height 13
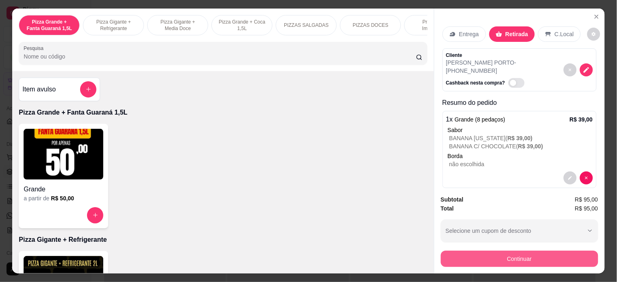
click at [464, 252] on button "Continuar" at bounding box center [519, 259] width 157 height 16
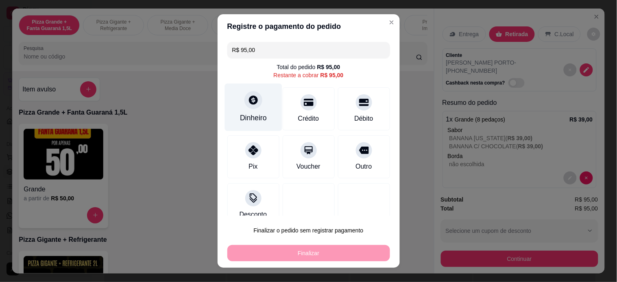
click at [248, 114] on div "Dinheiro" at bounding box center [253, 118] width 27 height 11
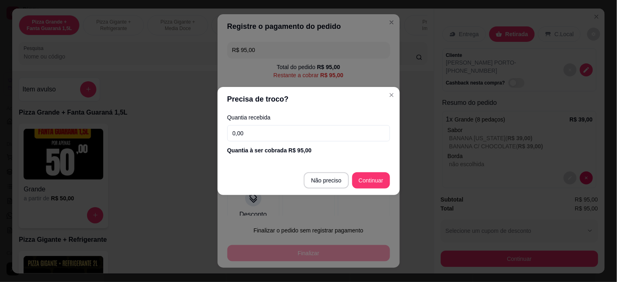
click at [304, 133] on input "0,00" at bounding box center [308, 133] width 163 height 16
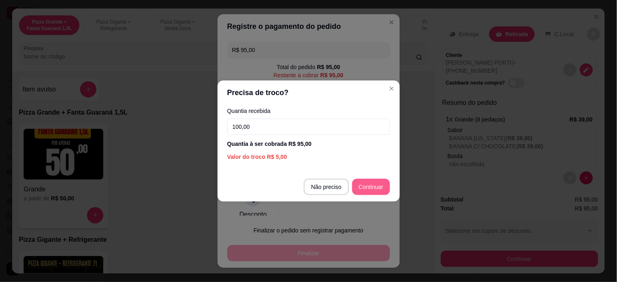
type input "100,00"
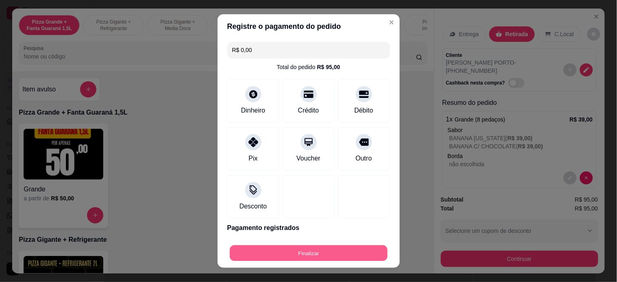
click at [323, 254] on button "Finalizar" at bounding box center [309, 254] width 158 height 16
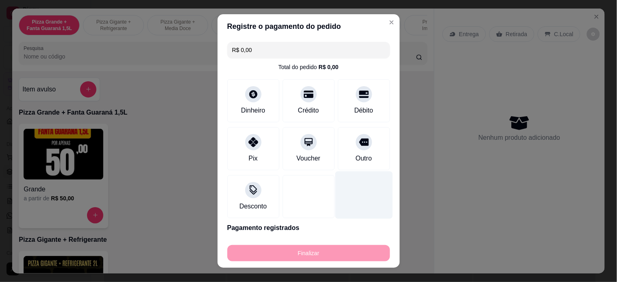
type input "-R$ 95,00"
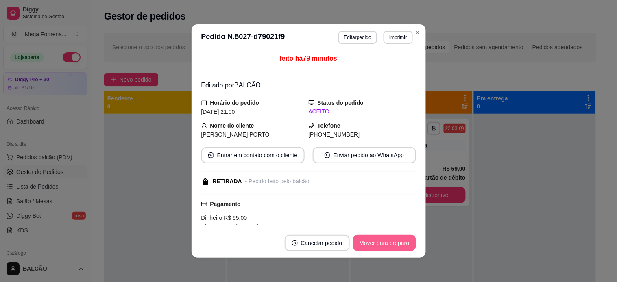
click at [373, 249] on button "Mover para preparo" at bounding box center [384, 243] width 63 height 16
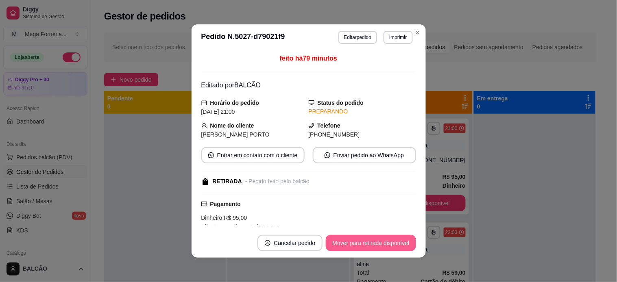
click at [384, 248] on button "Mover para retirada disponível" at bounding box center [371, 243] width 90 height 16
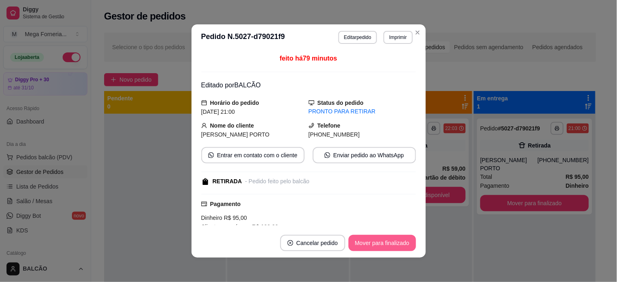
click at [384, 248] on button "Mover para finalizado" at bounding box center [383, 243] width 68 height 16
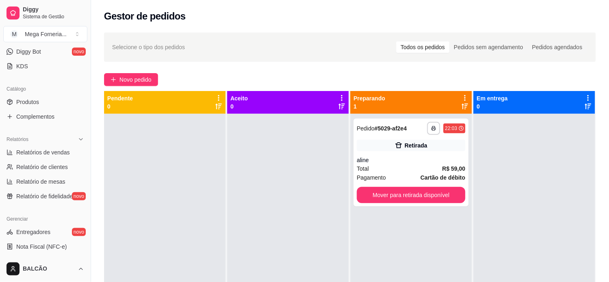
scroll to position [181, 0]
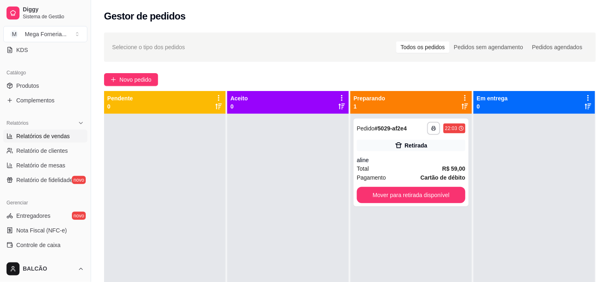
click at [41, 137] on span "Relatórios de vendas" at bounding box center [43, 136] width 54 height 8
select select "ALL"
select select "0"
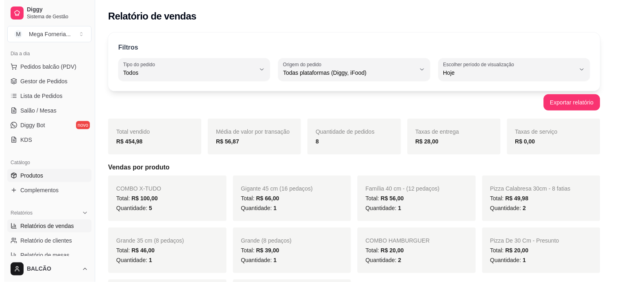
scroll to position [90, 0]
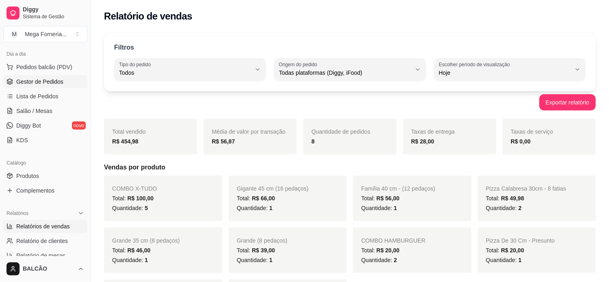
click at [52, 81] on span "Gestor de Pedidos" at bounding box center [39, 82] width 47 height 8
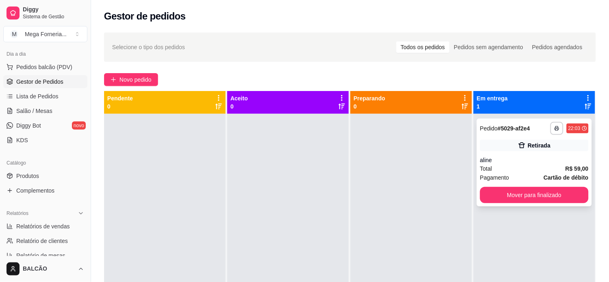
click at [555, 164] on div "aline" at bounding box center [534, 160] width 109 height 8
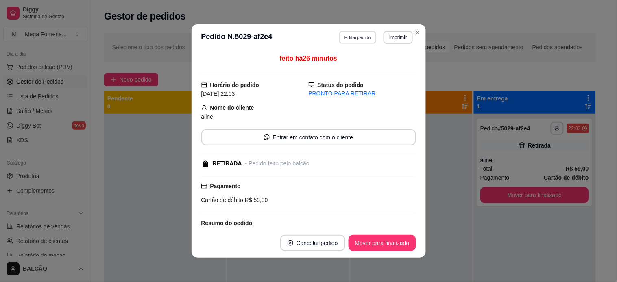
click at [362, 39] on button "Editar pedido" at bounding box center [358, 37] width 38 height 13
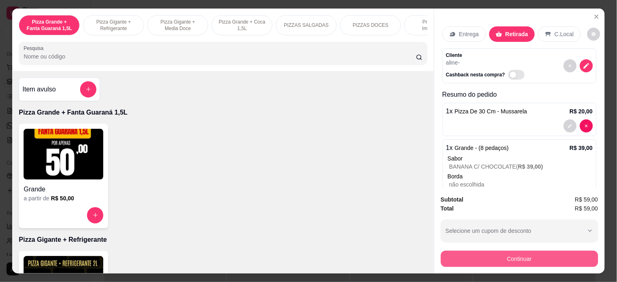
click at [442, 251] on button "Continuar" at bounding box center [519, 259] width 157 height 16
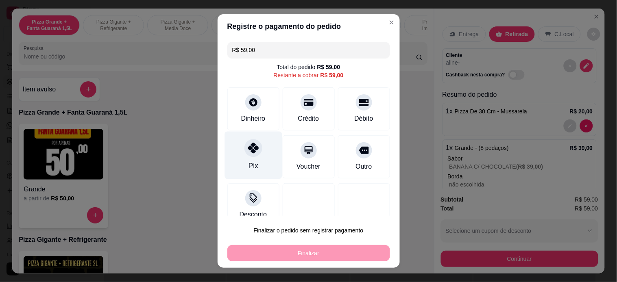
click at [248, 144] on icon at bounding box center [253, 148] width 11 height 11
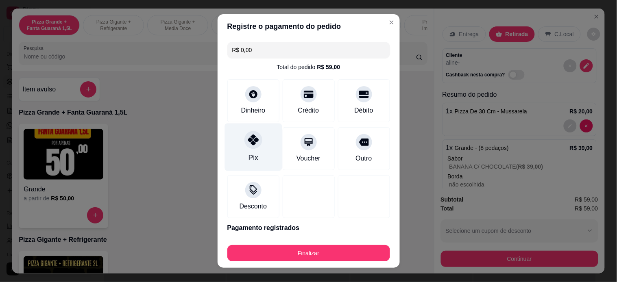
type input "R$ 0,00"
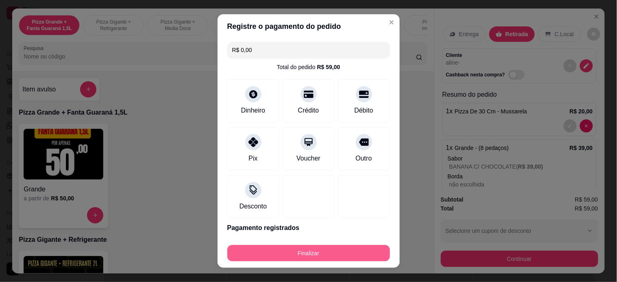
click at [316, 259] on button "Finalizar" at bounding box center [308, 253] width 163 height 16
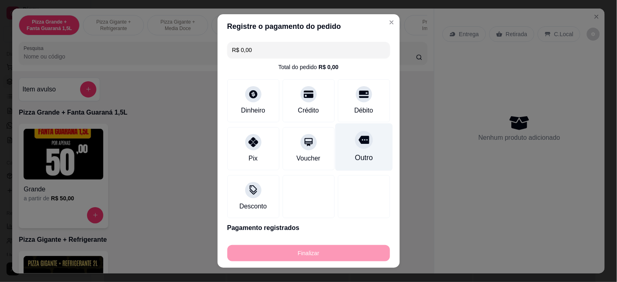
type input "0"
type input "-R$ 59,00"
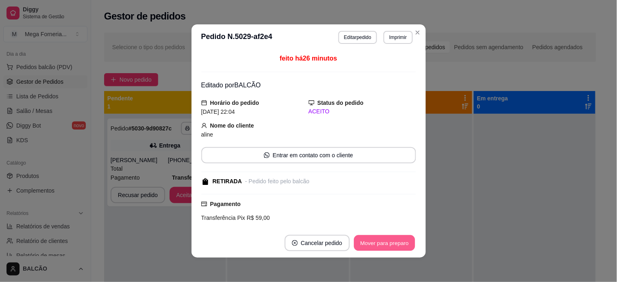
click at [373, 243] on button "Mover para preparo" at bounding box center [384, 244] width 61 height 16
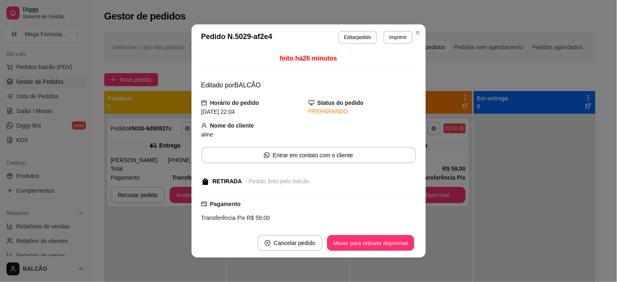
click at [373, 243] on button "Mover para retirada disponível" at bounding box center [371, 244] width 87 height 16
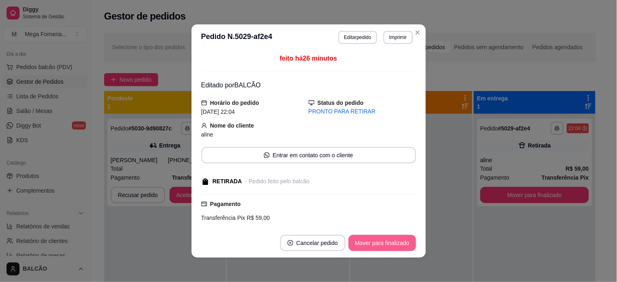
click at [373, 243] on button "Mover para finalizado" at bounding box center [383, 243] width 68 height 16
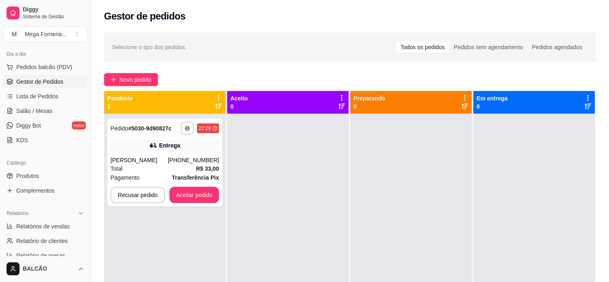
click at [147, 160] on div "[PERSON_NAME]" at bounding box center [139, 160] width 57 height 8
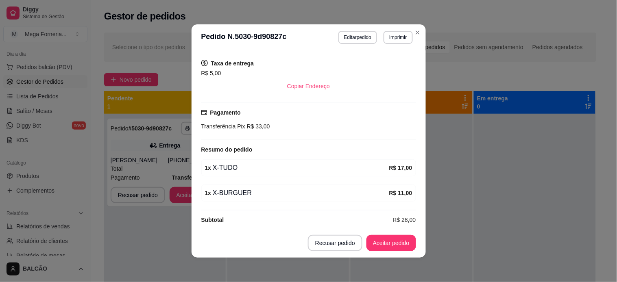
scroll to position [210, 0]
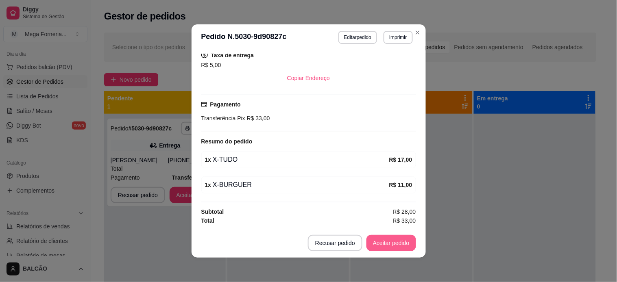
click at [402, 243] on button "Aceitar pedido" at bounding box center [392, 243] width 50 height 16
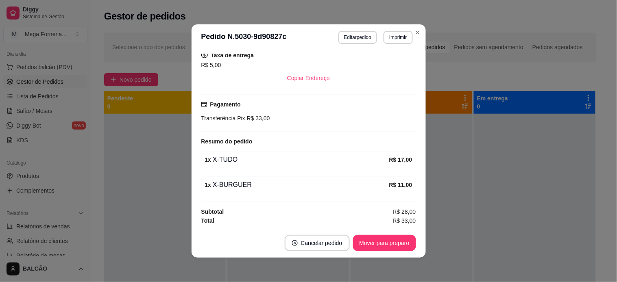
click at [391, 51] on div "Solicite um entregador do iFood Sujeito a disponibilidade da plataforma feito h…" at bounding box center [309, 139] width 234 height 178
click at [394, 37] on button "Imprimir" at bounding box center [398, 37] width 29 height 13
click at [396, 63] on button "IMPRESSORA" at bounding box center [380, 66] width 59 height 13
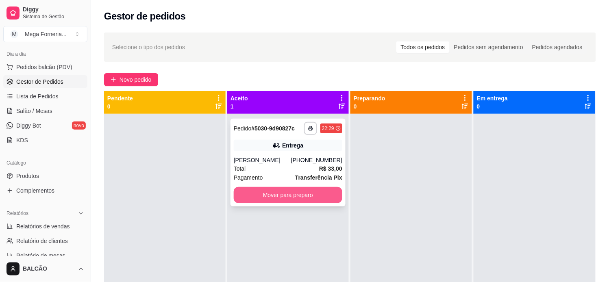
click at [315, 196] on button "Mover para preparo" at bounding box center [288, 195] width 109 height 16
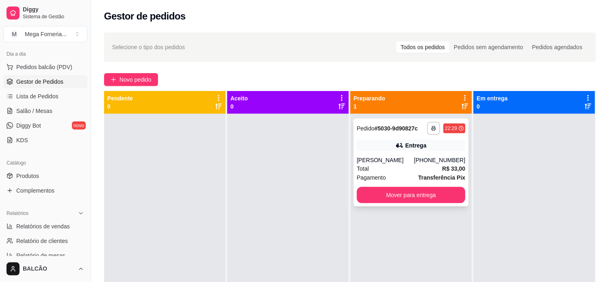
click at [375, 159] on div "[PERSON_NAME]" at bounding box center [385, 160] width 57 height 8
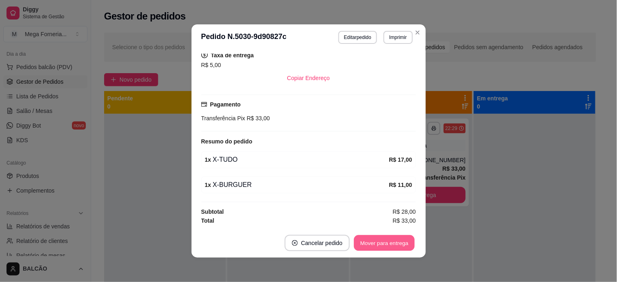
click at [389, 251] on button "Mover para entrega" at bounding box center [384, 244] width 61 height 16
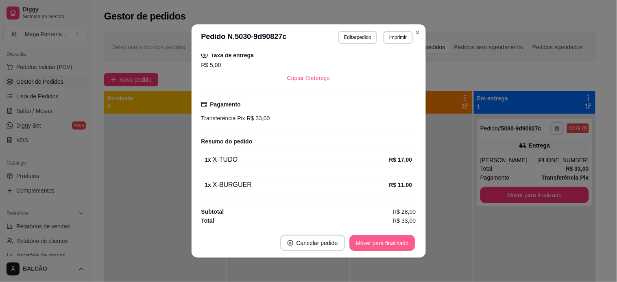
click at [397, 245] on button "Mover para finalizado" at bounding box center [382, 244] width 66 height 16
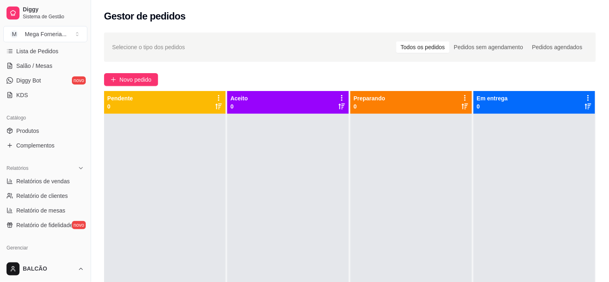
scroll to position [181, 0]
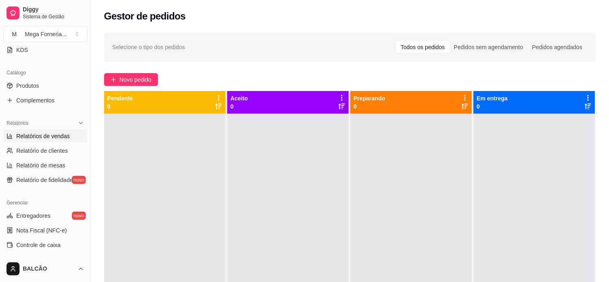
click at [37, 140] on link "Relatórios de vendas" at bounding box center [45, 136] width 84 height 13
select select "ALL"
select select "0"
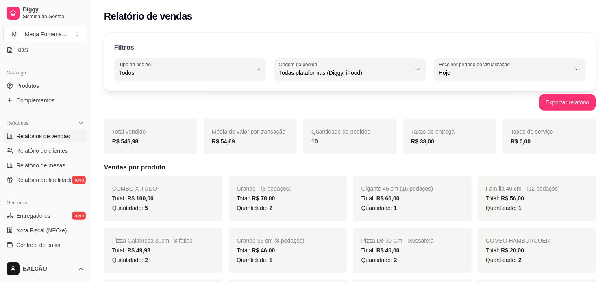
click at [120, 135] on div "Total vendido R$ 546,98" at bounding box center [150, 137] width 93 height 36
click at [128, 142] on strong "R$ 546,98" at bounding box center [125, 141] width 26 height 7
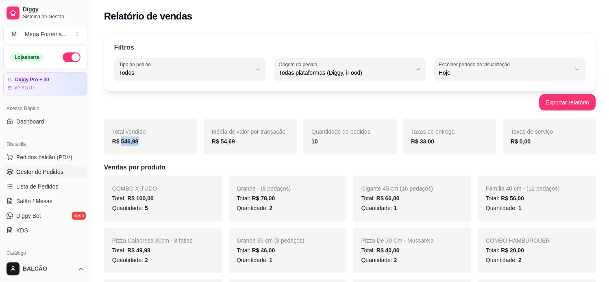
click at [51, 167] on link "Gestor de Pedidos" at bounding box center [45, 172] width 84 height 13
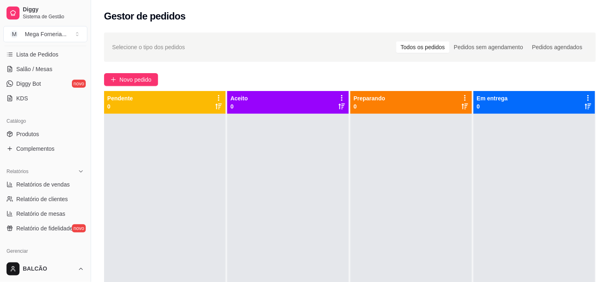
scroll to position [135, 0]
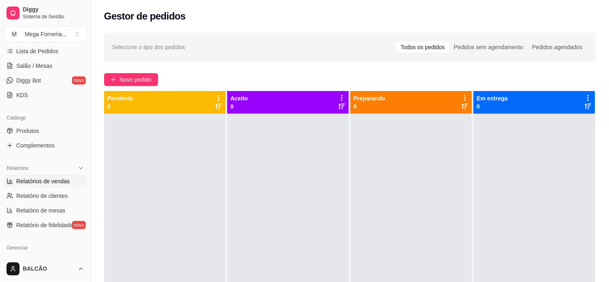
click at [51, 186] on link "Relatórios de vendas" at bounding box center [45, 181] width 84 height 13
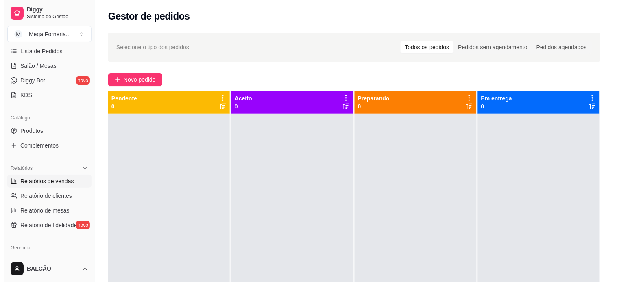
select select "ALL"
select select "0"
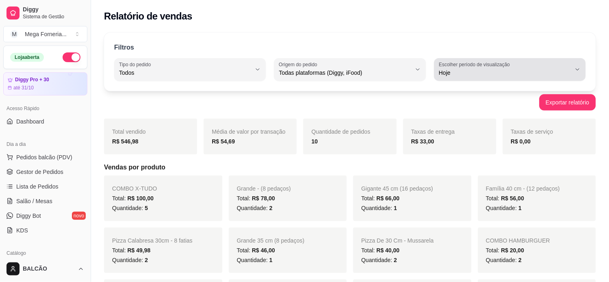
click at [494, 74] on span "Hoje" at bounding box center [505, 73] width 132 height 8
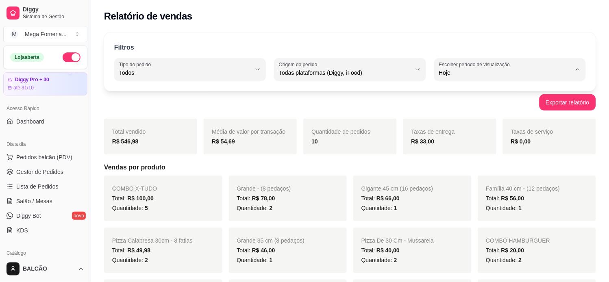
click at [477, 112] on li "Ontem" at bounding box center [511, 105] width 140 height 13
type input "1"
select select "1"
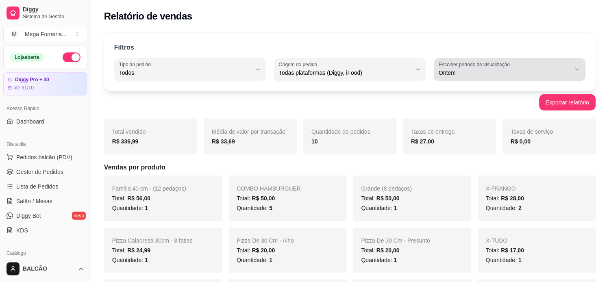
click at [485, 72] on span "Ontem" at bounding box center [505, 73] width 132 height 8
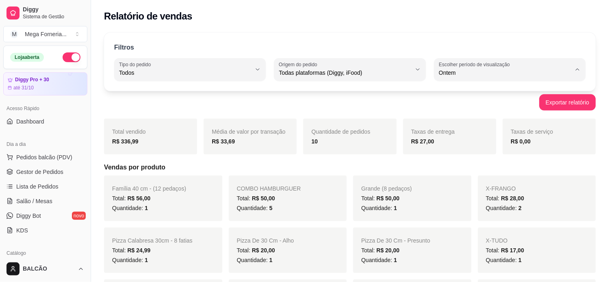
click at [458, 94] on span "Hoje" at bounding box center [507, 92] width 126 height 8
type input "0"
select select "0"
click at [33, 168] on span "Gestor de Pedidos" at bounding box center [39, 172] width 47 height 8
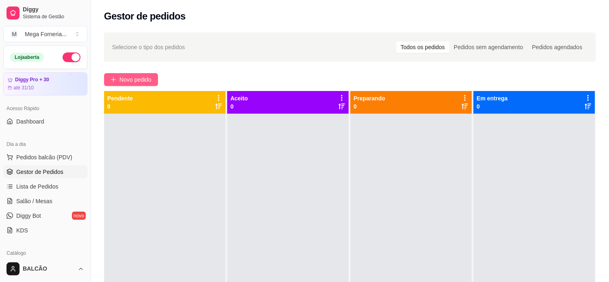
click at [131, 78] on span "Novo pedido" at bounding box center [136, 79] width 32 height 9
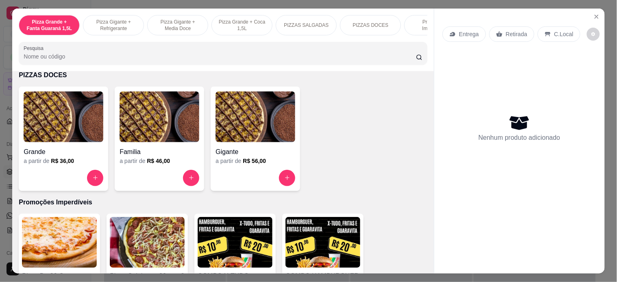
scroll to position [723, 0]
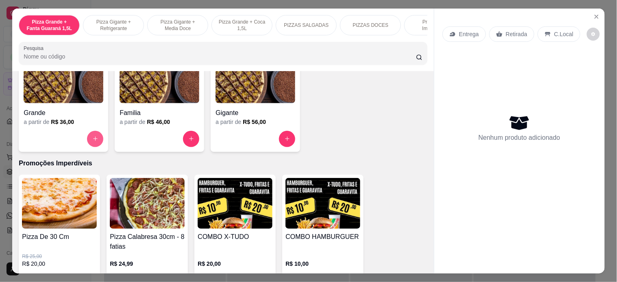
click at [95, 145] on button "increase-product-quantity" at bounding box center [95, 139] width 16 height 16
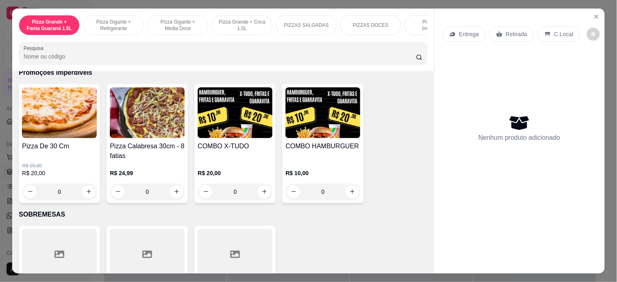
scroll to position [859, 0]
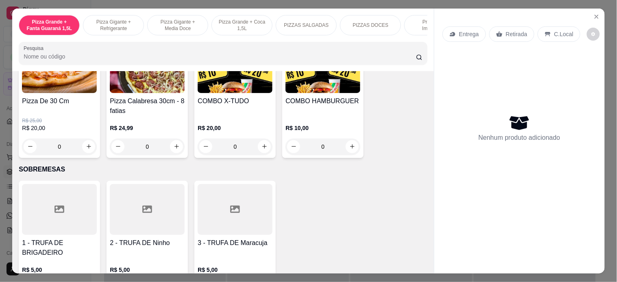
click at [256, 148] on div "0" at bounding box center [235, 147] width 75 height 16
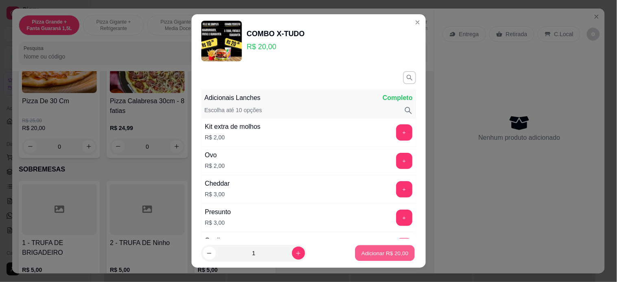
click at [371, 251] on p "Adicionar R$ 20,00" at bounding box center [385, 254] width 47 height 8
type input "1"
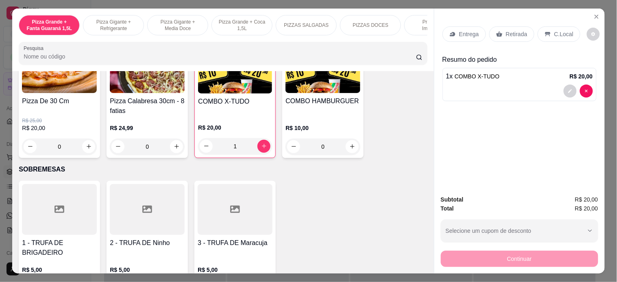
click at [459, 30] on p "Entrega" at bounding box center [469, 34] width 20 height 8
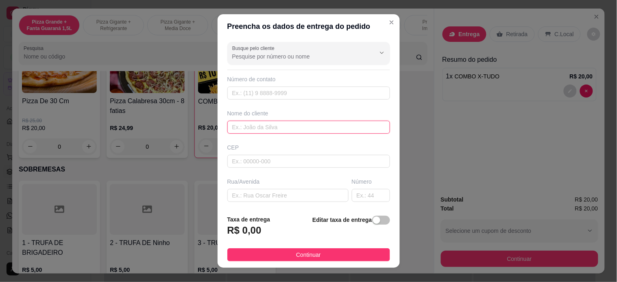
click at [275, 127] on input "text" at bounding box center [308, 127] width 163 height 13
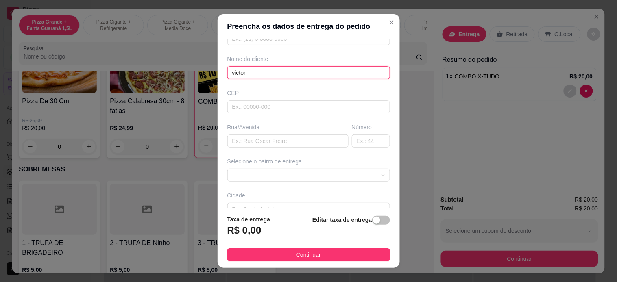
scroll to position [104, 0]
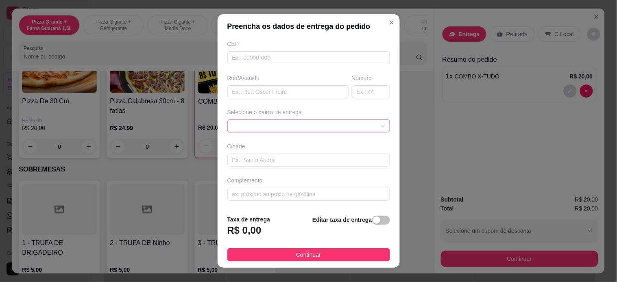
click at [332, 129] on div at bounding box center [308, 126] width 163 height 13
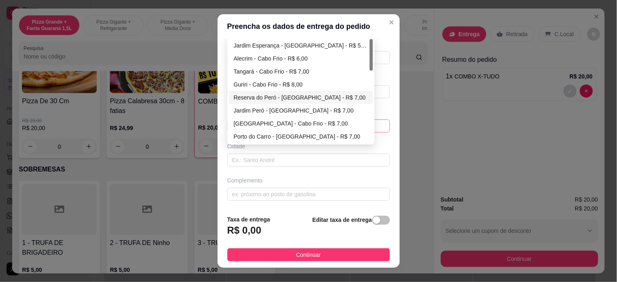
scroll to position [81, 0]
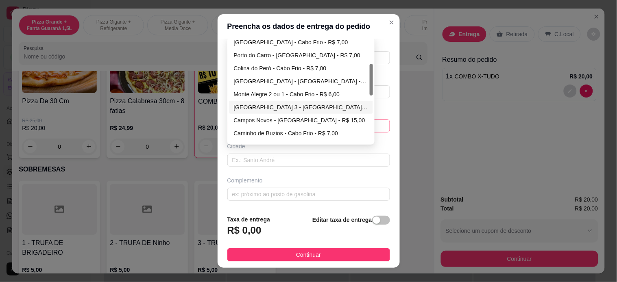
type input "victor"
click at [269, 92] on div "Monte Alegre 2 ou 1 - Cabo Frio - R$ 6,00" at bounding box center [301, 94] width 134 height 9
type input "Cabo Frio"
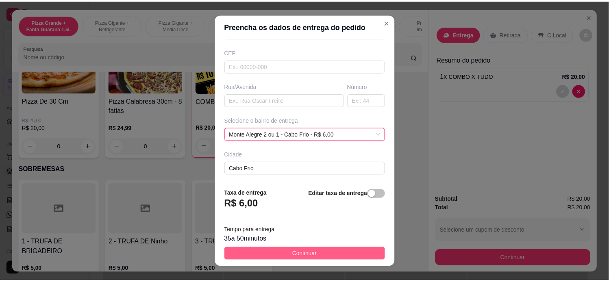
scroll to position [104, 0]
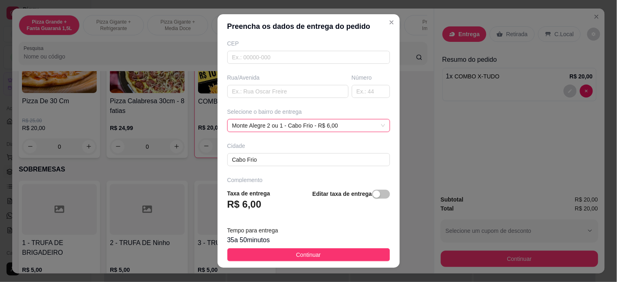
drag, startPoint x: 309, startPoint y: 254, endPoint x: 408, endPoint y: 251, distance: 99.3
click at [310, 254] on span "Continuar" at bounding box center [308, 255] width 25 height 9
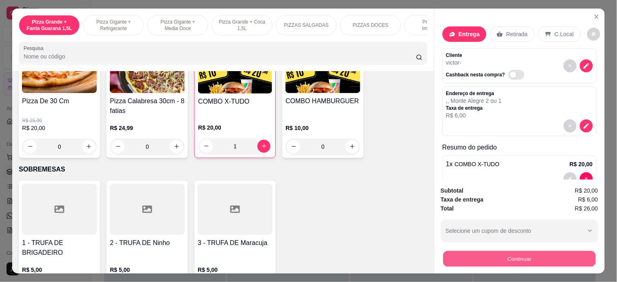
click at [448, 252] on button "Continuar" at bounding box center [519, 259] width 153 height 16
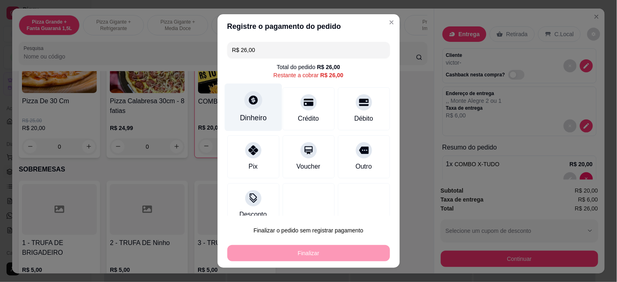
click at [244, 115] on div "Dinheiro" at bounding box center [253, 118] width 27 height 11
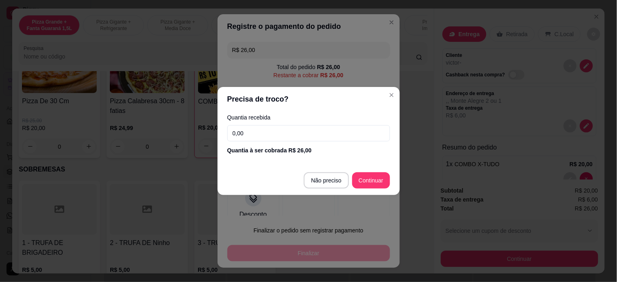
click at [270, 131] on input "0,00" at bounding box center [308, 133] width 163 height 16
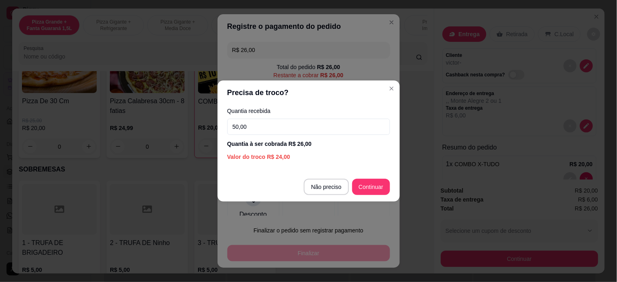
type input "50,00"
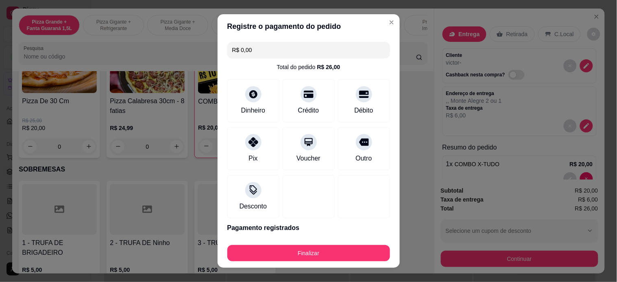
type input "R$ 0,00"
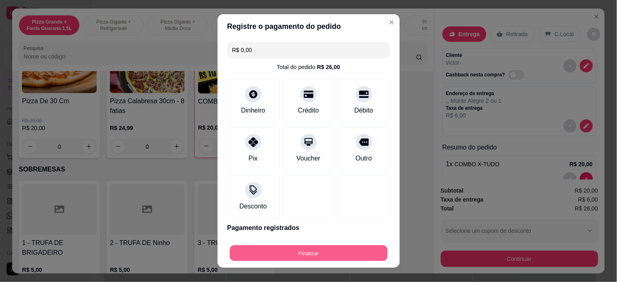
click at [373, 249] on button "Finalizar" at bounding box center [309, 254] width 158 height 16
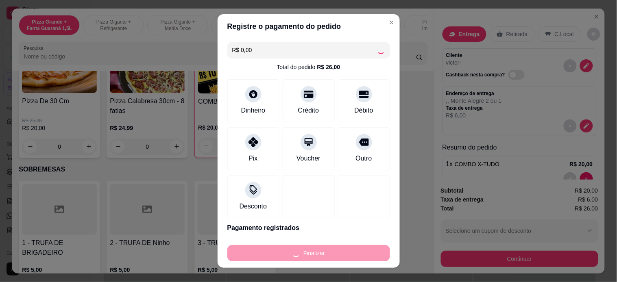
type input "0"
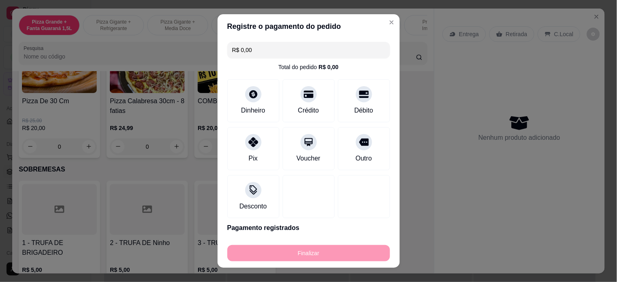
type input "-R$ 26,00"
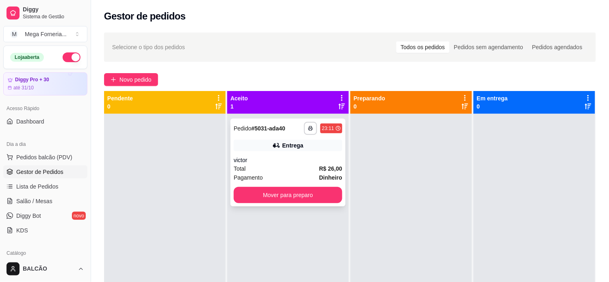
click at [310, 133] on button "button" at bounding box center [310, 128] width 13 height 13
click at [306, 156] on button "IMPRESSORA" at bounding box center [293, 153] width 47 height 11
click at [306, 156] on div "victor" at bounding box center [288, 160] width 109 height 8
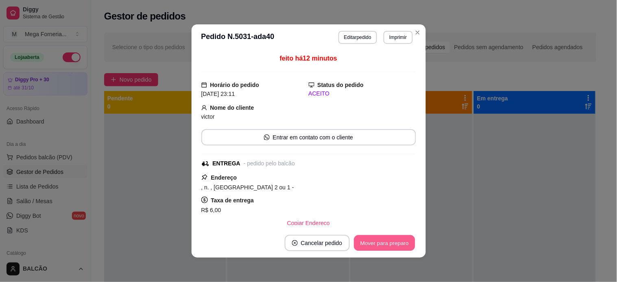
click at [380, 250] on button "Mover para preparo" at bounding box center [384, 244] width 61 height 16
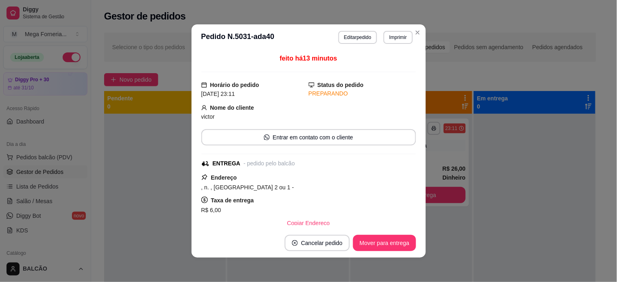
click at [380, 250] on button "Mover para entrega" at bounding box center [384, 243] width 63 height 16
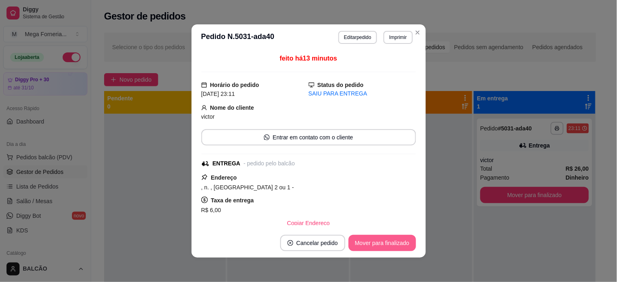
click at [380, 250] on button "Mover para finalizado" at bounding box center [383, 243] width 68 height 16
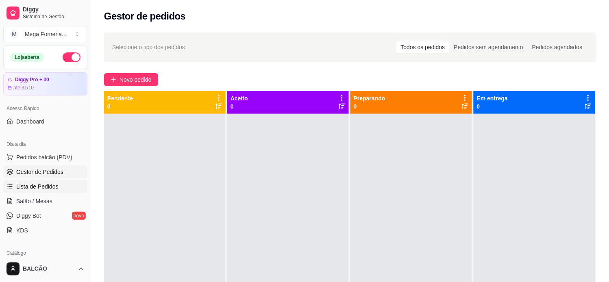
click at [42, 193] on link "Lista de Pedidos" at bounding box center [45, 186] width 84 height 13
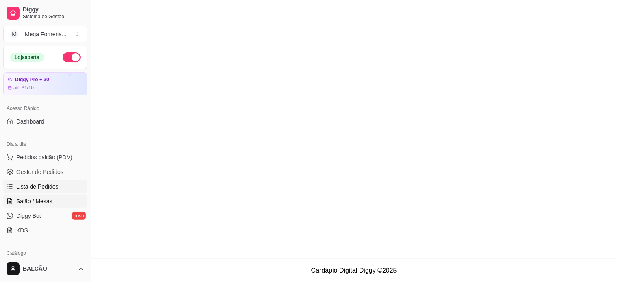
click at [47, 200] on span "Salão / Mesas" at bounding box center [34, 201] width 36 height 8
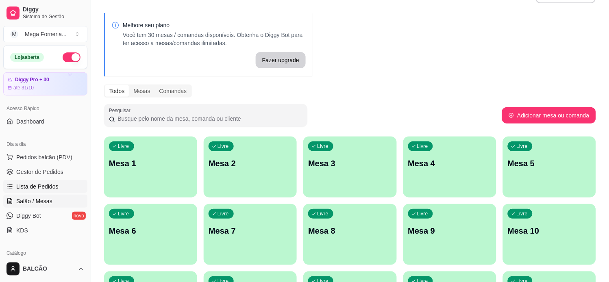
click at [45, 186] on span "Lista de Pedidos" at bounding box center [37, 187] width 42 height 8
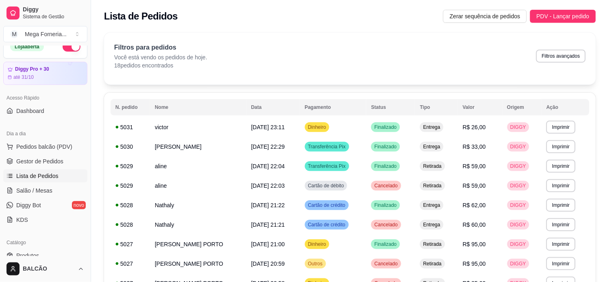
scroll to position [90, 0]
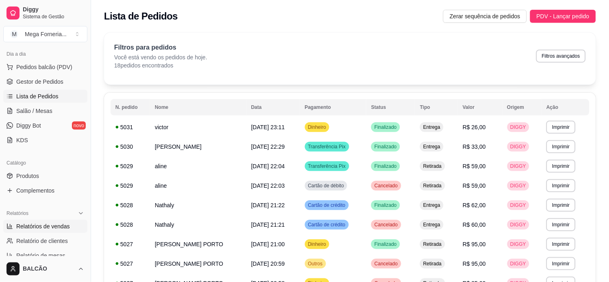
click at [56, 225] on span "Relatórios de vendas" at bounding box center [43, 227] width 54 height 8
select select "ALL"
select select "0"
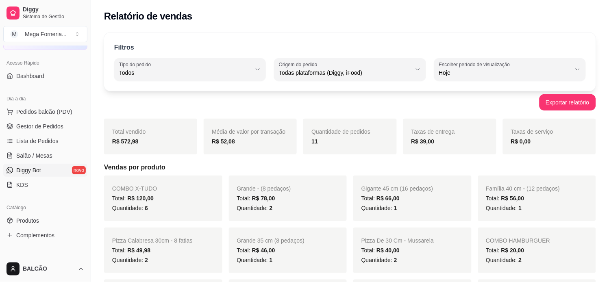
scroll to position [45, 0]
click at [50, 121] on link "Gestor de Pedidos" at bounding box center [45, 126] width 84 height 13
